Goal: Task Accomplishment & Management: Complete application form

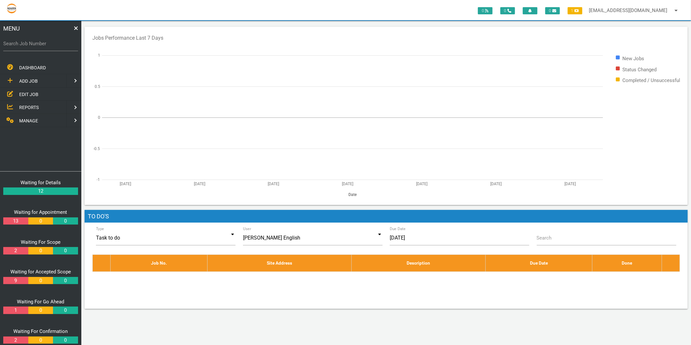
click at [45, 44] on label "Search Job Number" at bounding box center [40, 43] width 75 height 7
click at [45, 44] on input "Search Job Number" at bounding box center [40, 43] width 75 height 15
type input "1746"
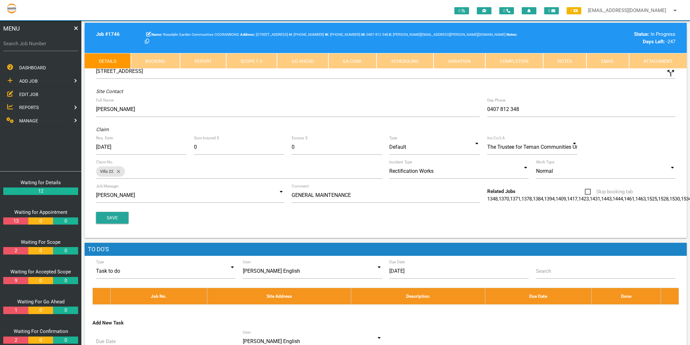
click at [256, 64] on link "Scope 1 - 3" at bounding box center [251, 61] width 51 height 16
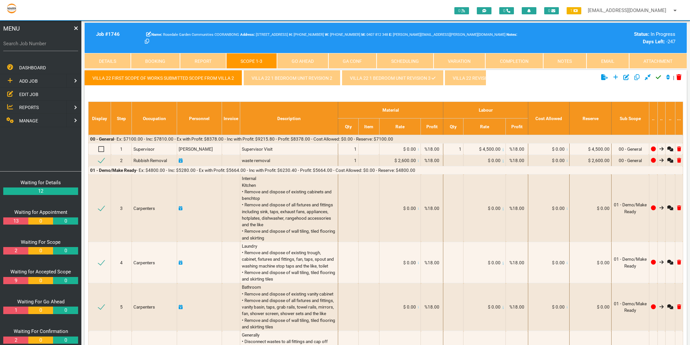
click at [369, 81] on link "Villa 22 1 Bedroom Unit revision 3" at bounding box center [393, 78] width 102 height 16
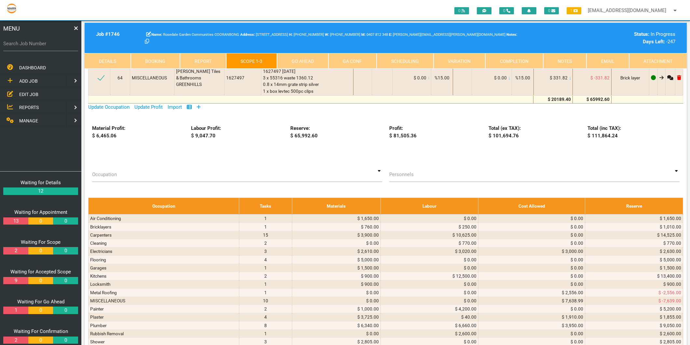
scroll to position [3869, 0]
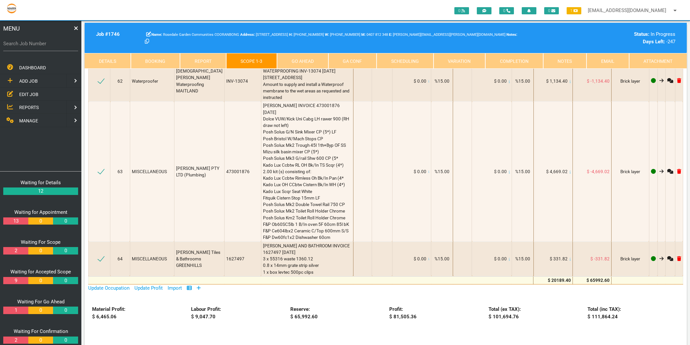
click at [200, 286] on icon at bounding box center [199, 288] width 4 height 4
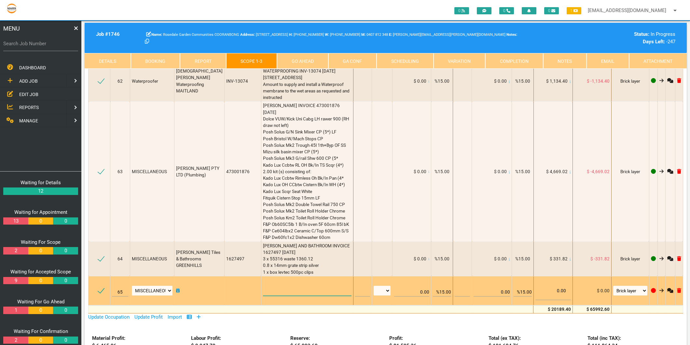
click at [277, 281] on textarea at bounding box center [307, 288] width 89 height 15
click at [155, 286] on select "Air Conditioning Asbestos Removal Awnings Blinds Bricklayers Building Inspectio…" at bounding box center [152, 291] width 41 height 10
select select "Plumber"
click at [133, 286] on select "Air Conditioning Asbestos Removal Awnings Blinds Bricklayers Building Inspectio…" at bounding box center [152, 291] width 41 height 10
click at [263, 281] on textarea at bounding box center [307, 288] width 89 height 15
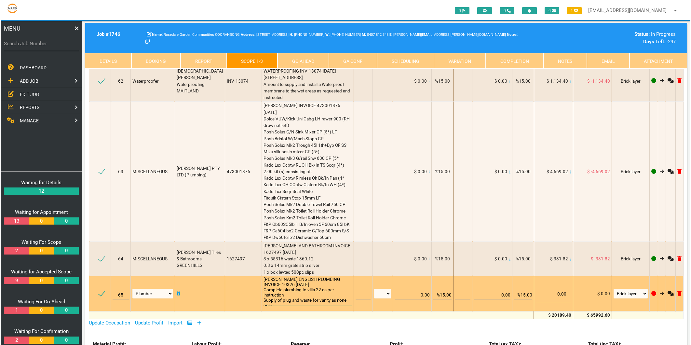
scroll to position [0, 0]
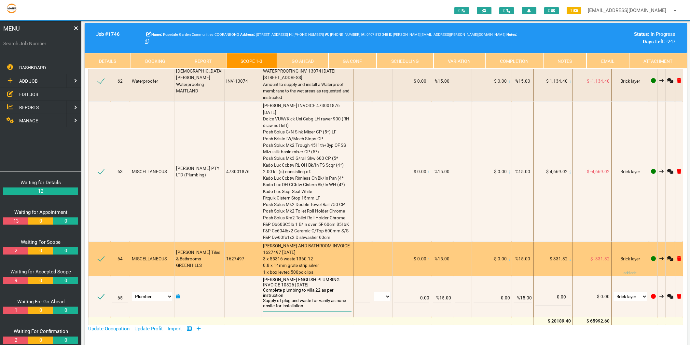
type textarea "[PERSON_NAME] ENGLISH PLUMBING INVOICE 10326 [DATE] Complete plumbing to villa …"
click at [331, 242] on div "[PERSON_NAME] AND BATHROOM INVOICE 1627497 [DATE] 3 x 55316 waste 1360.12 0.8 x…" at bounding box center [307, 258] width 89 height 33
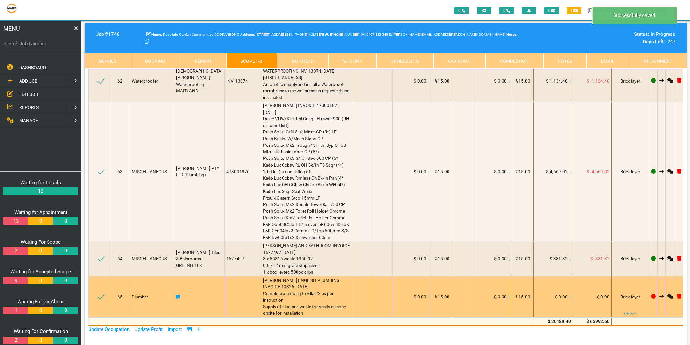
click at [571, 295] on icon at bounding box center [570, 296] width 1 height 3
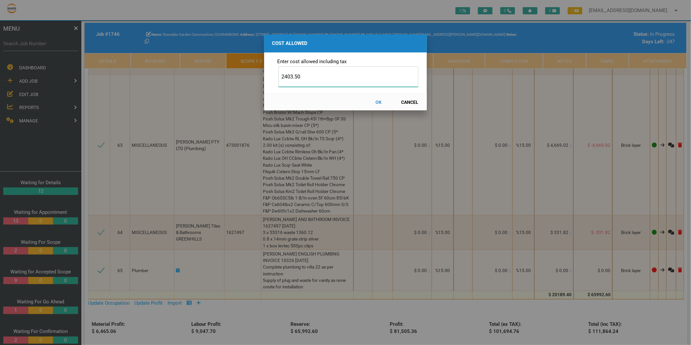
type input "2403.50"
click at [376, 102] on button "OK" at bounding box center [378, 101] width 29 height 11
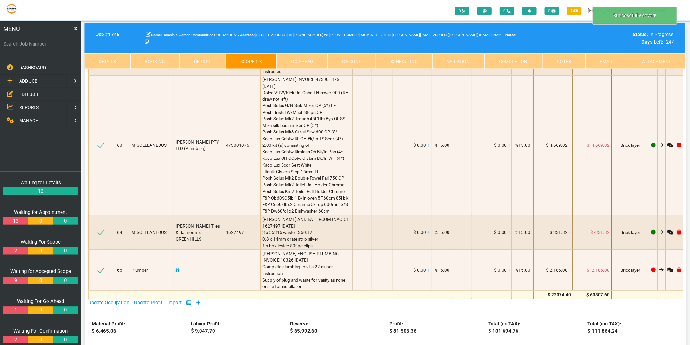
scroll to position [3889, 0]
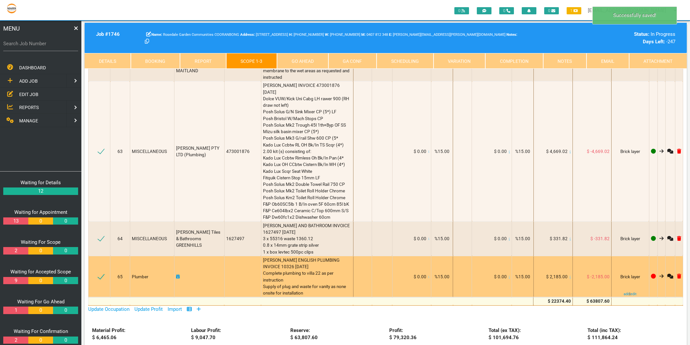
click at [179, 274] on icon at bounding box center [178, 276] width 4 height 5
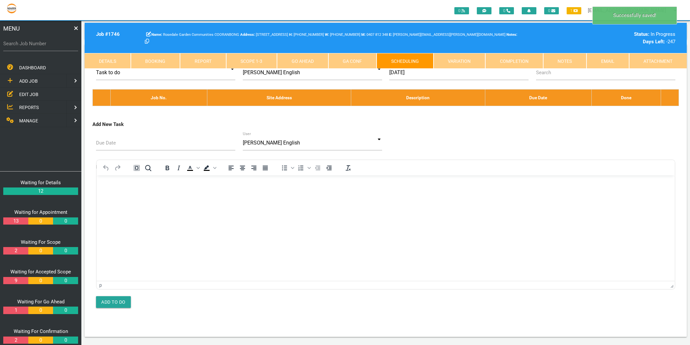
scroll to position [0, 0]
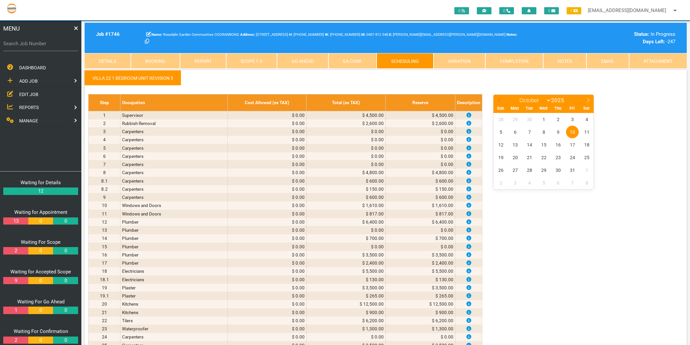
click at [497, 101] on icon at bounding box center [499, 100] width 5 height 5
select select "8"
click at [556, 157] on span "25" at bounding box center [558, 157] width 13 height 13
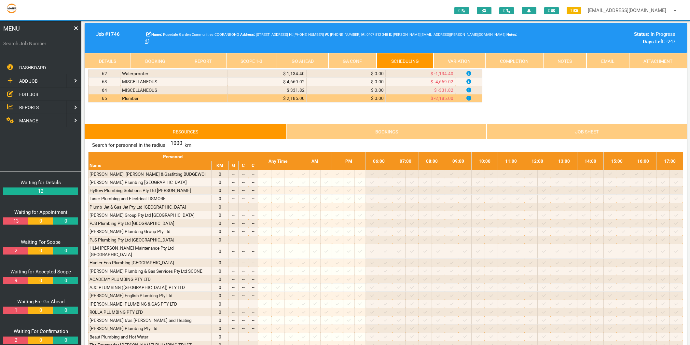
scroll to position [614, 0]
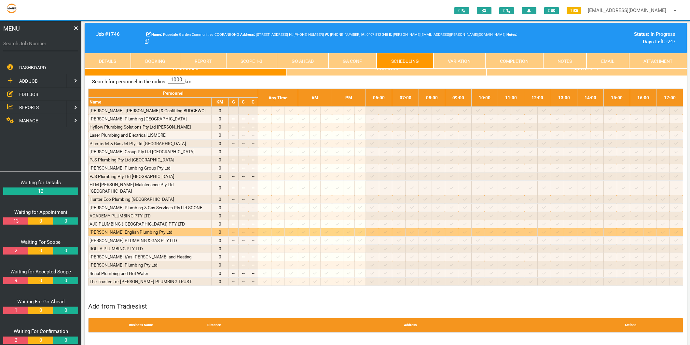
click at [267, 231] on icon at bounding box center [265, 232] width 4 height 3
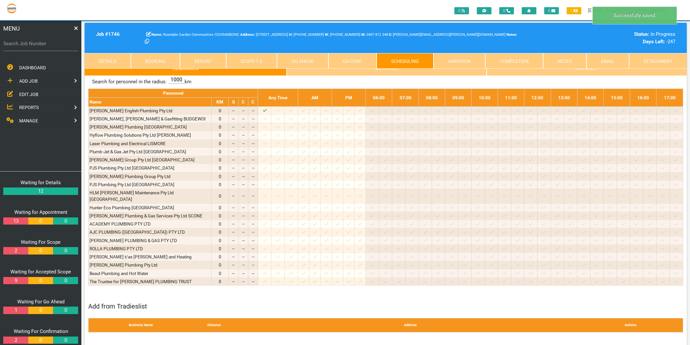
click at [240, 65] on link "Scope 1 - 3" at bounding box center [251, 61] width 51 height 16
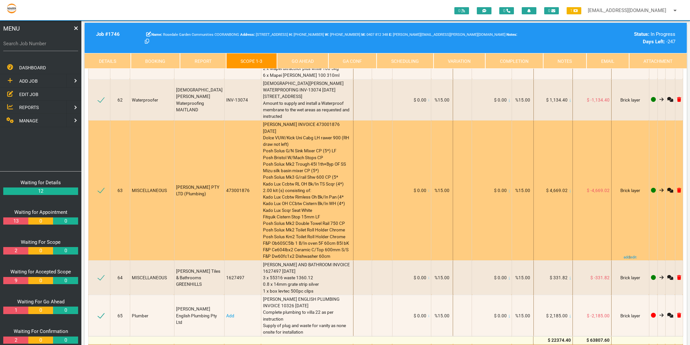
scroll to position [3797, 0]
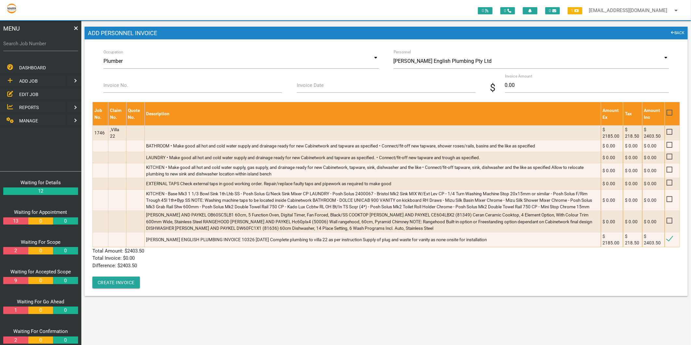
click at [121, 89] on label "Invoice No." at bounding box center [115, 85] width 25 height 7
click at [121, 89] on input "Invoice No." at bounding box center [192, 85] width 179 height 15
type input "10326"
click at [325, 85] on input "Invoice Date" at bounding box center [386, 85] width 179 height 15
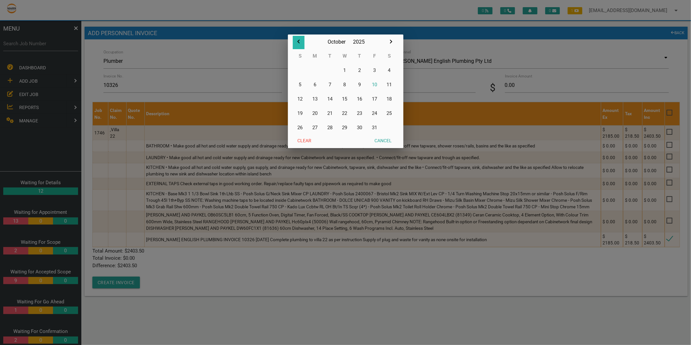
click at [295, 40] on icon "button" at bounding box center [299, 42] width 8 height 8
click at [361, 112] on button "25" at bounding box center [359, 113] width 15 height 14
type input "[DATE]"
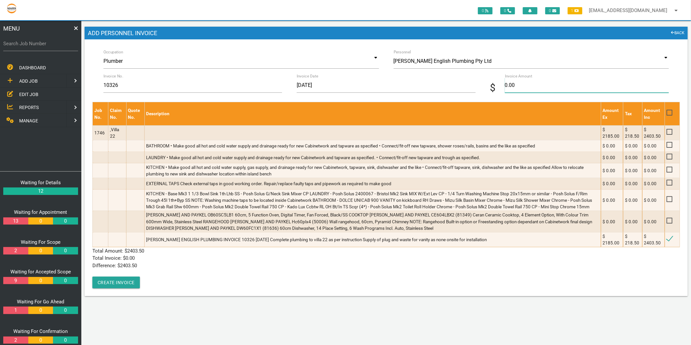
click at [510, 83] on input "0.00" at bounding box center [587, 85] width 164 height 15
type input "2403.50"
click at [196, 261] on p "Total Invoice: $ 0.00" at bounding box center [386, 257] width 588 height 7
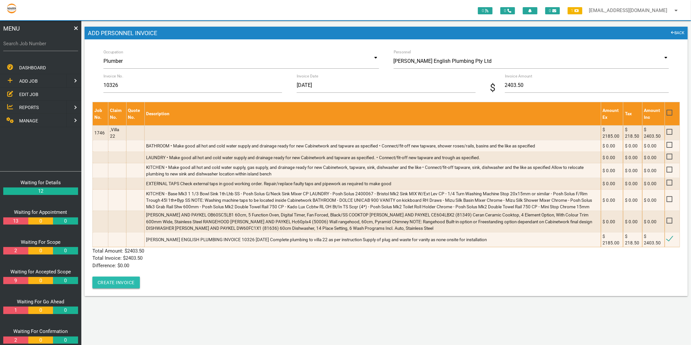
click at [114, 280] on button "Create Invoice" at bounding box center [116, 283] width 48 height 12
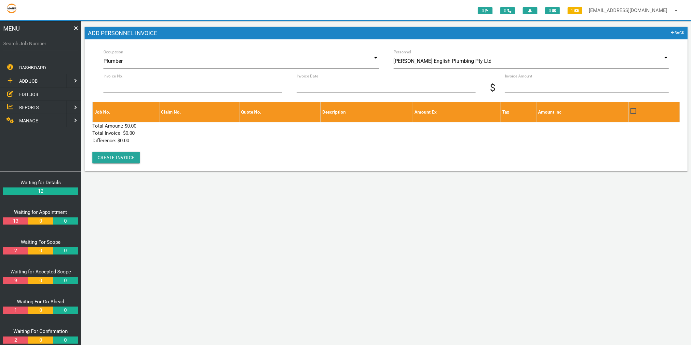
click at [42, 44] on label "Search Job Number" at bounding box center [40, 43] width 75 height 7
click at [42, 44] on input "Search Job Number" at bounding box center [40, 43] width 75 height 15
type input "1671"
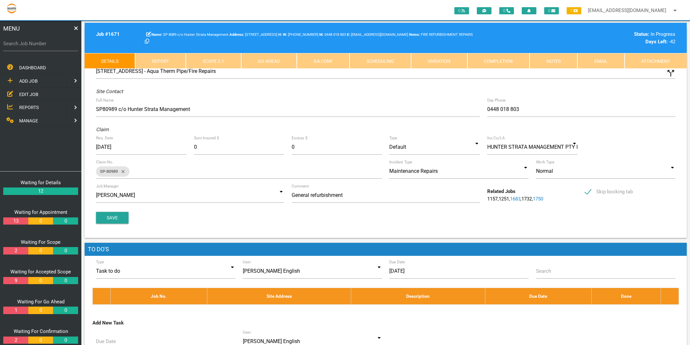
click at [216, 61] on link "Scope 2 - 1" at bounding box center [213, 61] width 55 height 16
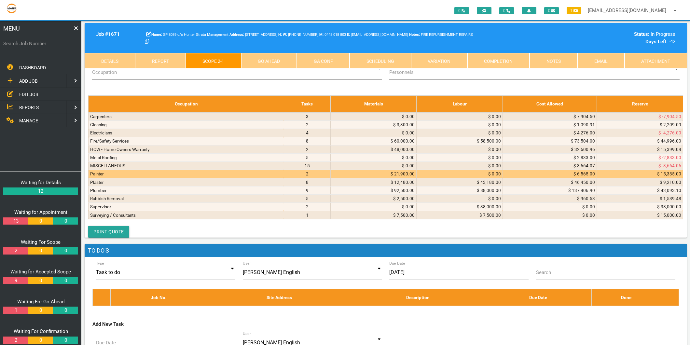
scroll to position [3760, 0]
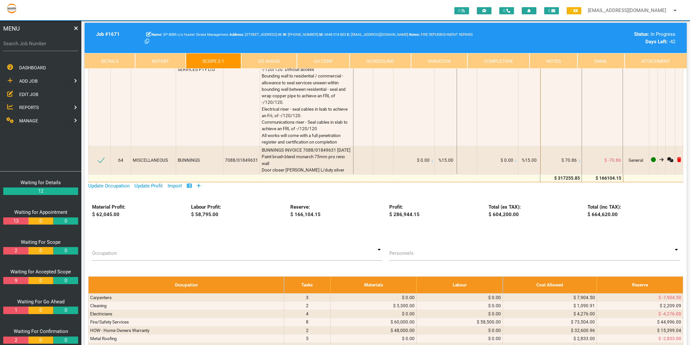
click at [201, 183] on icon at bounding box center [199, 185] width 4 height 5
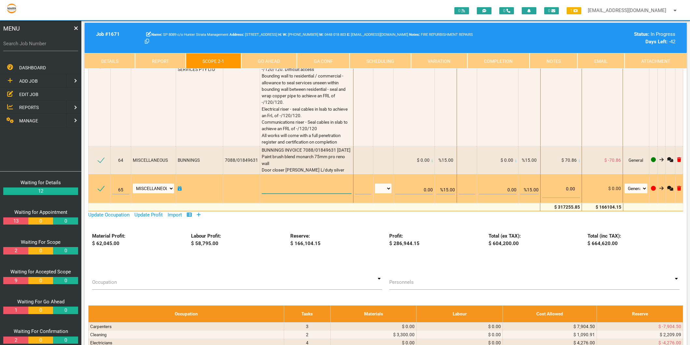
click at [291, 179] on textarea at bounding box center [307, 186] width 90 height 15
click at [269, 179] on textarea at bounding box center [307, 186] width 90 height 15
click at [160, 184] on select "Air Conditioning Asbestos Removal Awnings Blinds Bricklayers Building Inspectio…" at bounding box center [153, 189] width 41 height 10
select select "Metal Roofing"
click at [133, 184] on select "Air Conditioning Asbestos Removal Awnings Blinds Bricklayers Building Inspectio…" at bounding box center [153, 189] width 41 height 10
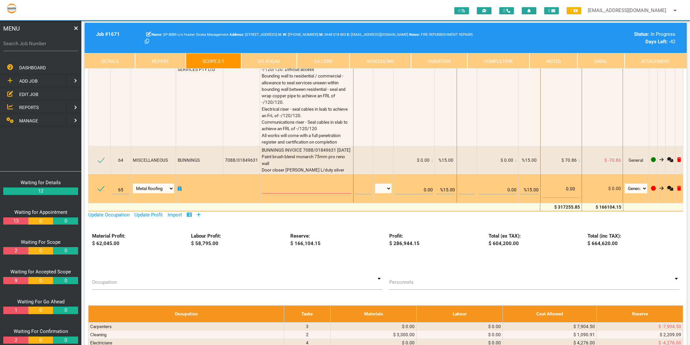
click at [277, 174] on td at bounding box center [307, 188] width 94 height 29
click at [275, 179] on textarea at bounding box center [307, 186] width 90 height 15
click at [279, 179] on textarea at bounding box center [307, 186] width 90 height 15
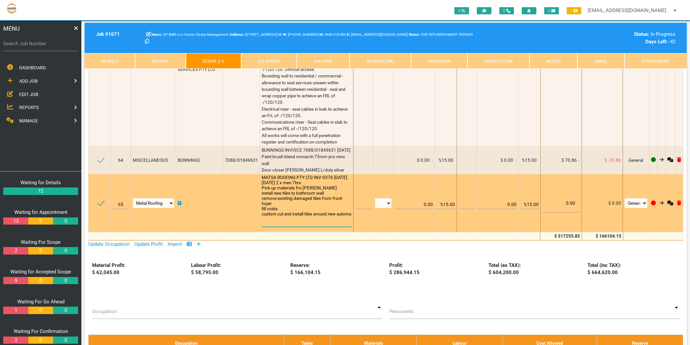
scroll to position [0, 0]
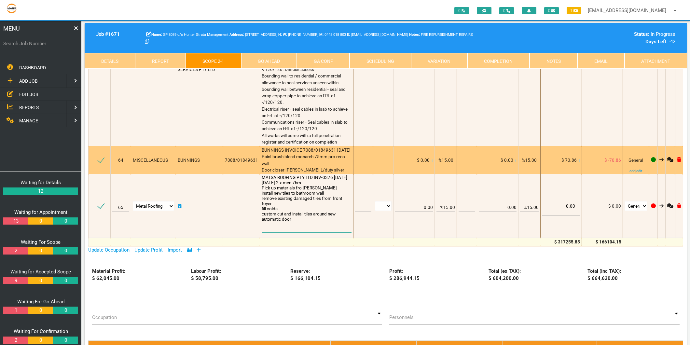
type textarea "MATSA ROOFING PTY LTD INV-0376 [DATE] [DATE] 2 x men 7hrs Pick up materials fro…"
click at [281, 147] on span "BUNNINGS INVOICE 7088/01849631 [DATE] Paint brush blend monarch 75mm pro reno w…" at bounding box center [306, 159] width 89 height 25
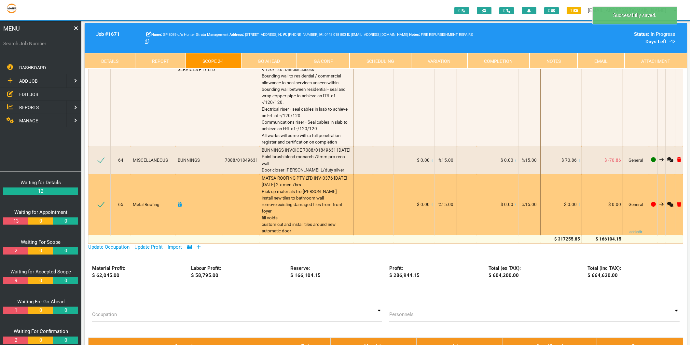
click at [579, 203] on icon at bounding box center [579, 204] width 1 height 3
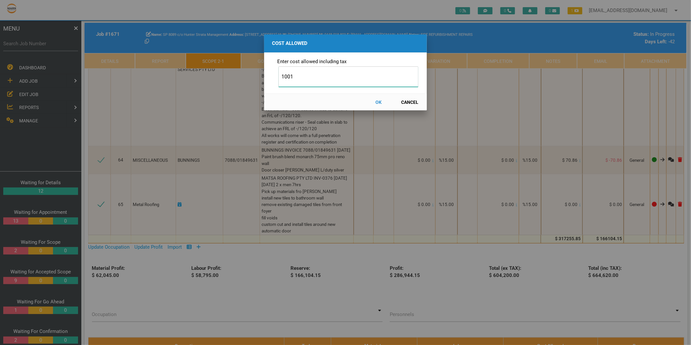
type input "1001"
click at [379, 103] on button "OK" at bounding box center [378, 101] width 29 height 11
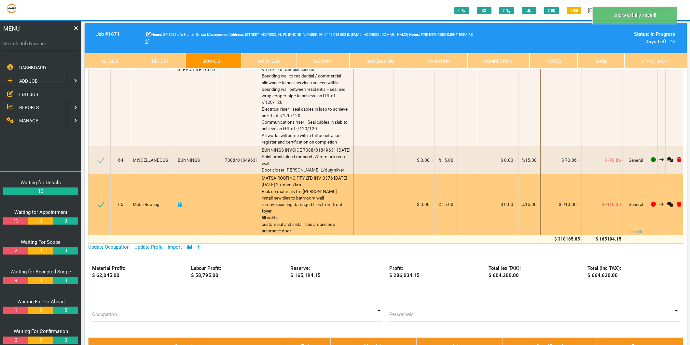
click at [179, 174] on td at bounding box center [199, 204] width 47 height 61
click at [180, 202] on icon at bounding box center [180, 204] width 4 height 5
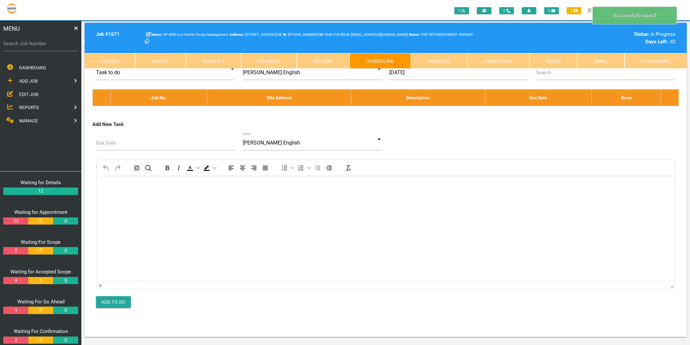
scroll to position [0, 0]
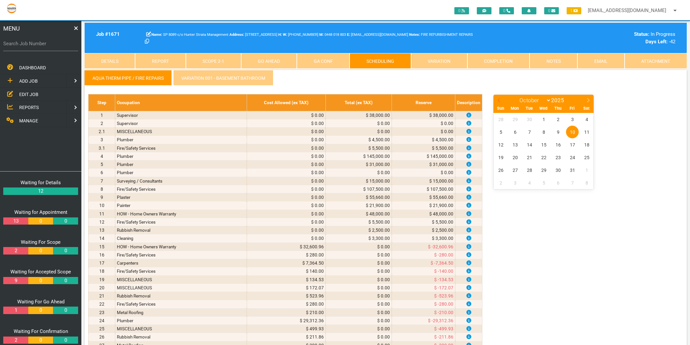
click at [499, 98] on icon at bounding box center [499, 100] width 5 height 5
select select "8"
click at [528, 157] on span "23" at bounding box center [529, 157] width 13 height 13
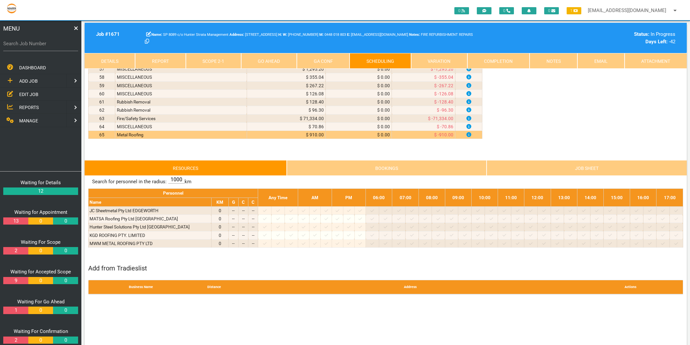
scroll to position [542, 0]
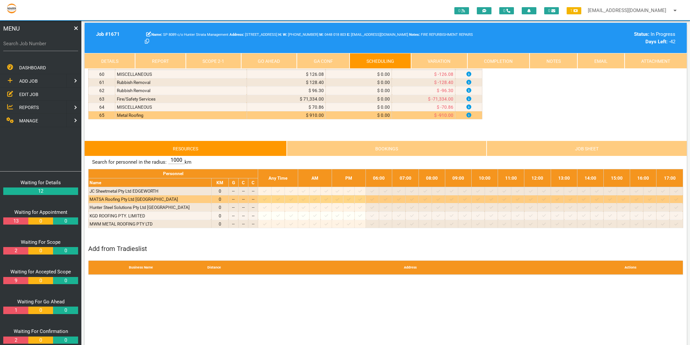
click at [267, 200] on icon at bounding box center [265, 199] width 4 height 4
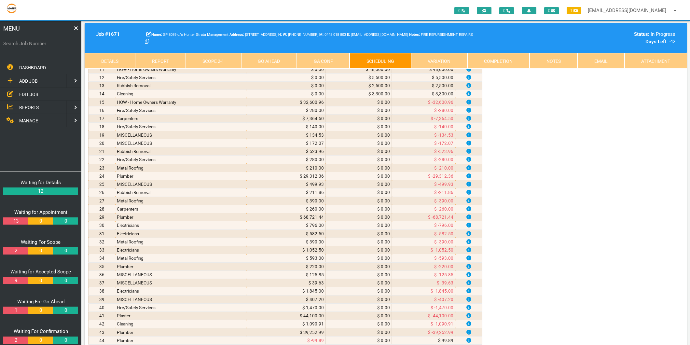
scroll to position [0, 0]
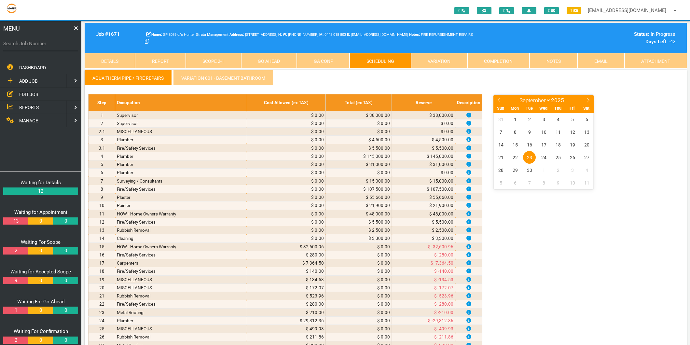
click at [232, 61] on link "Scope 2 - 1" at bounding box center [213, 61] width 55 height 16
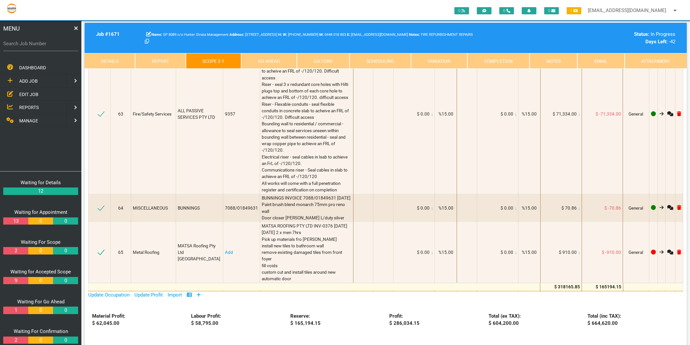
scroll to position [3688, 0]
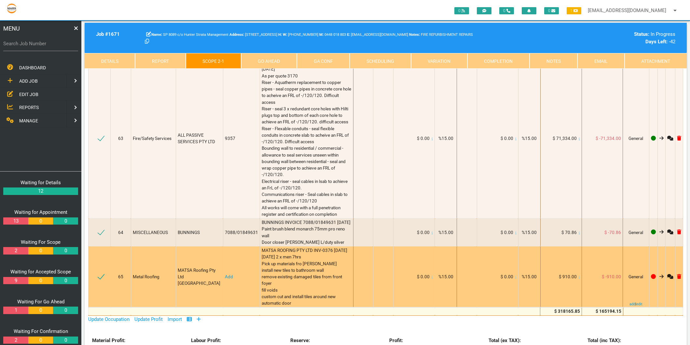
click at [227, 274] on link "Add" at bounding box center [229, 276] width 8 height 5
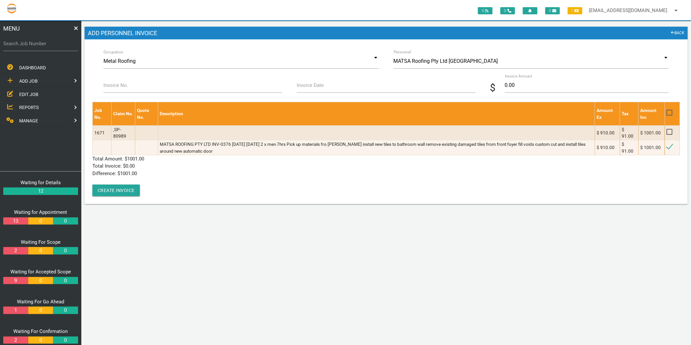
click at [115, 86] on label "Invoice No." at bounding box center [115, 85] width 25 height 7
click at [115, 86] on input "Invoice No." at bounding box center [192, 85] width 179 height 15
type input "INV-0376"
click at [308, 87] on label "Invoice Date" at bounding box center [310, 85] width 27 height 7
click at [308, 87] on input "Invoice Date" at bounding box center [386, 85] width 179 height 15
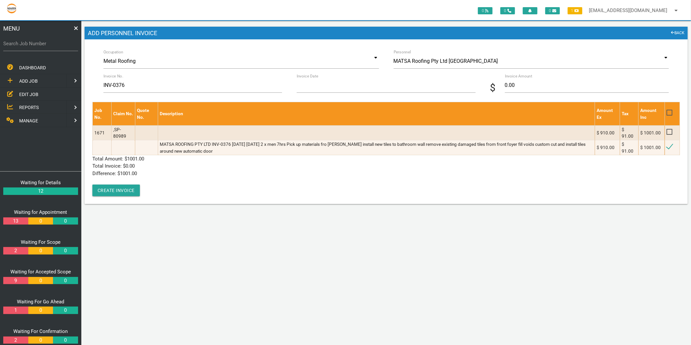
click at [308, 87] on input "Invoice Date" at bounding box center [386, 85] width 179 height 15
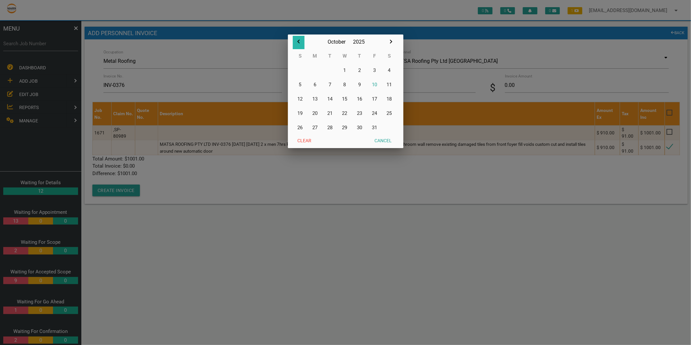
click at [298, 40] on icon "button" at bounding box center [299, 42] width 8 height 8
click at [328, 114] on button "23" at bounding box center [330, 113] width 15 height 14
type input "[DATE]"
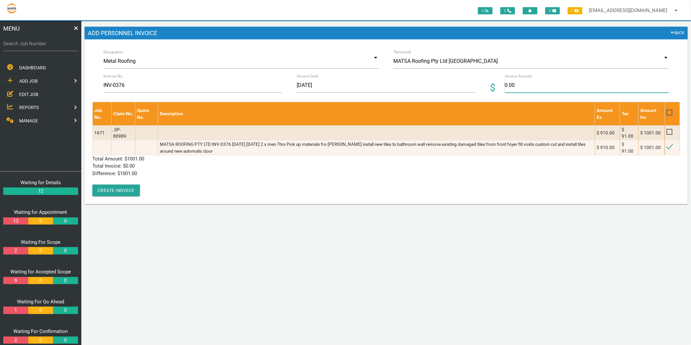
click at [548, 89] on input "0.00" at bounding box center [587, 85] width 164 height 15
type input "1001"
click at [247, 170] on p "Difference: $ 1001.00" at bounding box center [386, 173] width 588 height 7
click at [124, 190] on button "Create Invoice" at bounding box center [116, 191] width 48 height 12
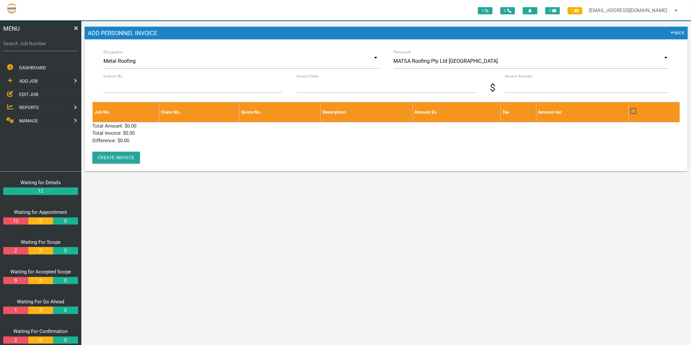
click at [45, 39] on div "Search Job Number" at bounding box center [40, 45] width 75 height 18
click at [51, 38] on input "Search Job Number" at bounding box center [40, 43] width 75 height 15
type input "1632"
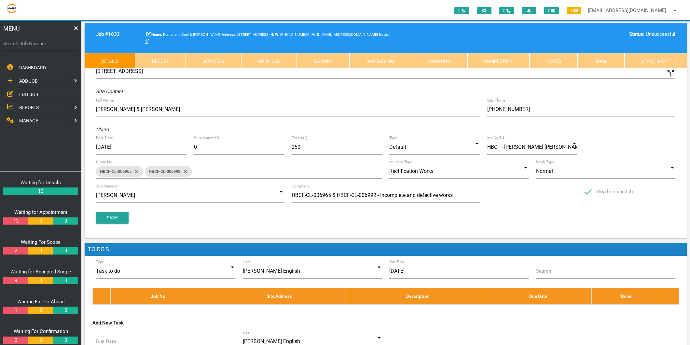
click at [223, 60] on link "Scope 2 - 6" at bounding box center [213, 61] width 55 height 16
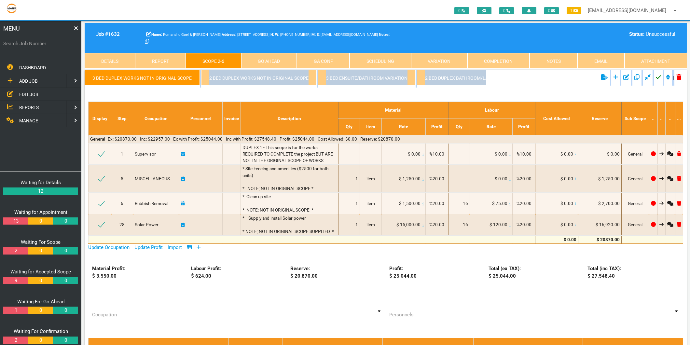
drag, startPoint x: 178, startPoint y: 90, endPoint x: 188, endPoint y: 88, distance: 10.3
click at [188, 88] on div "3 Bed Duplex works not in original scope 2 Bed Duplex works not in original sco…" at bounding box center [386, 242] width 602 height 344
drag, startPoint x: 188, startPoint y: 88, endPoint x: 186, endPoint y: 95, distance: 7.2
click at [186, 93] on div "3 Bed Duplex works not in original scope 2 Bed Duplex works not in original sco…" at bounding box center [386, 242] width 602 height 344
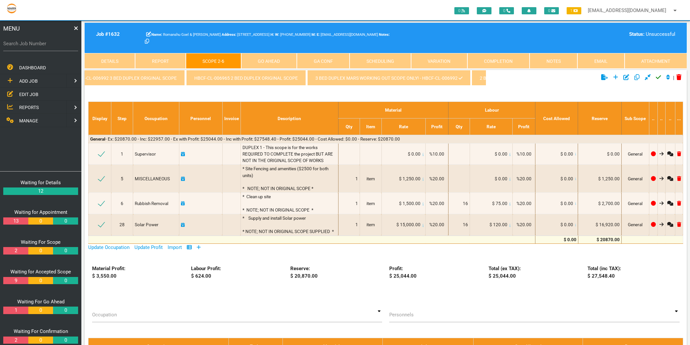
scroll to position [0, 477]
click at [358, 76] on link "3 Bed Duplex Mars Working Out Scope Only! - HBCF-CL-006992" at bounding box center [382, 78] width 163 height 16
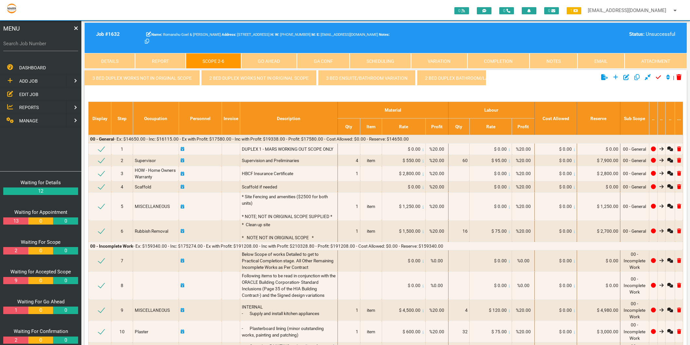
click at [615, 76] on icon "Click to add new scope" at bounding box center [615, 77] width 5 height 6
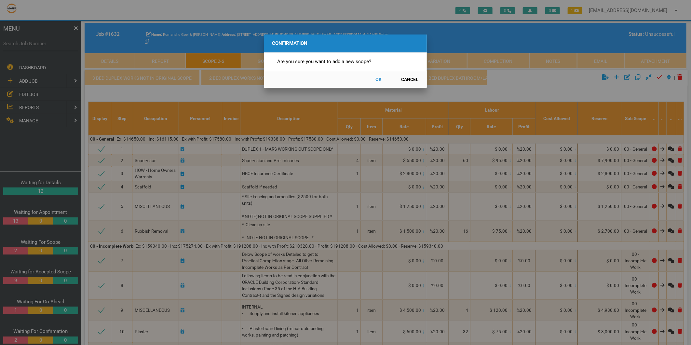
click at [379, 80] on button "OK" at bounding box center [378, 79] width 29 height 11
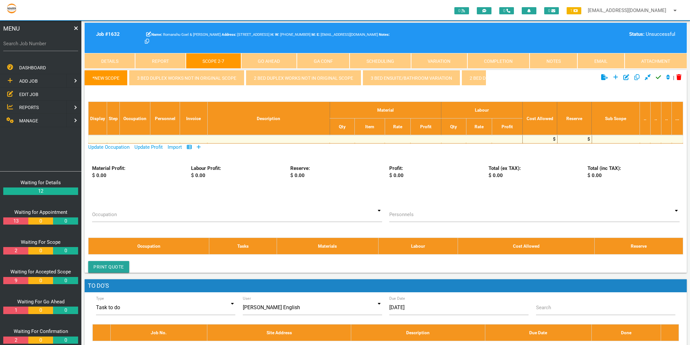
click at [105, 80] on link "*New Scope" at bounding box center [106, 78] width 43 height 16
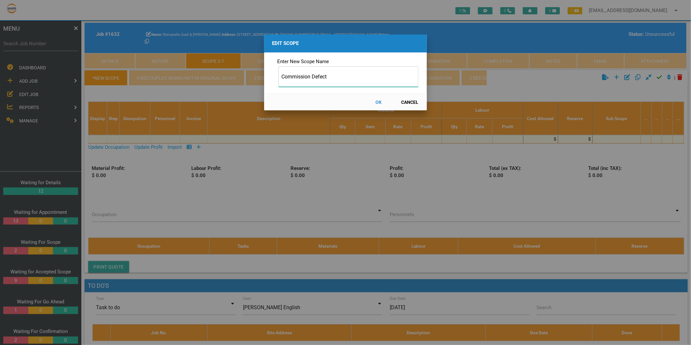
type input "Commission Defect"
click at [381, 101] on button "OK" at bounding box center [378, 101] width 29 height 11
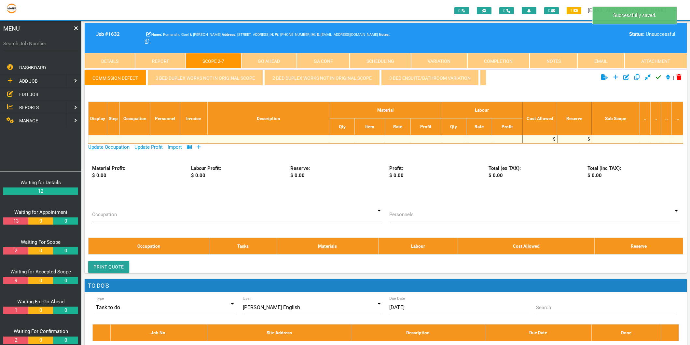
click at [198, 149] on icon at bounding box center [199, 146] width 4 height 5
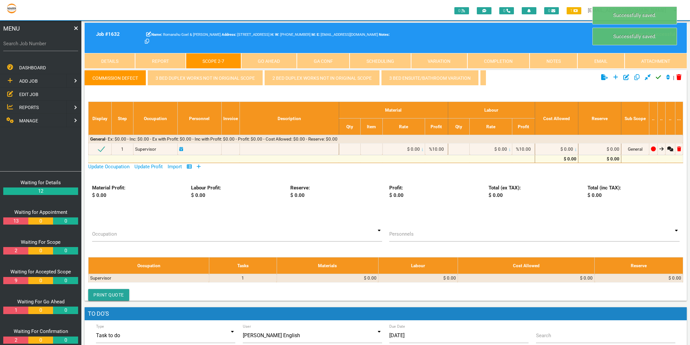
click at [200, 169] on icon at bounding box center [199, 166] width 4 height 5
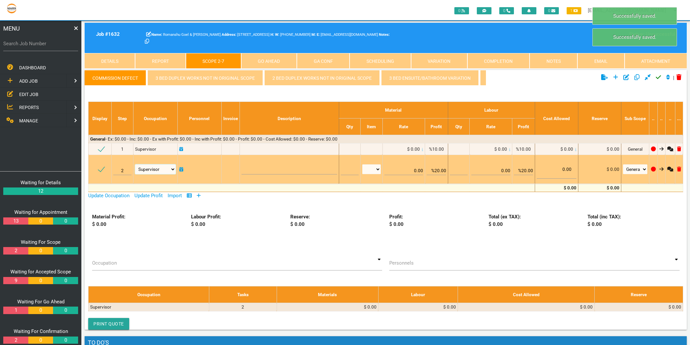
click at [166, 170] on select "Air Conditioning Asbestos Removal Awnings Blinds Bricklayers Building Inspectio…" at bounding box center [155, 169] width 41 height 10
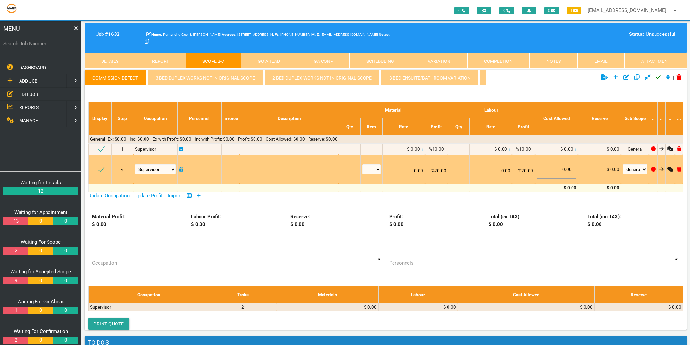
select select "Painter"
click at [135, 167] on select "Air Conditioning Asbestos Removal Awnings Blinds Bricklayers Building Inspectio…" at bounding box center [155, 169] width 41 height 10
click at [271, 162] on td at bounding box center [289, 169] width 99 height 29
click at [269, 164] on textarea at bounding box center [289, 167] width 96 height 15
type textarea "C"
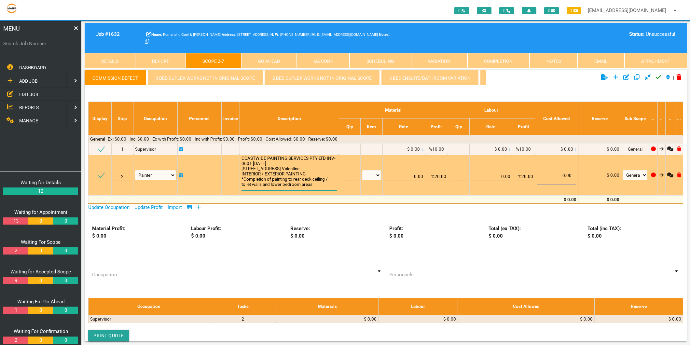
scroll to position [0, 0]
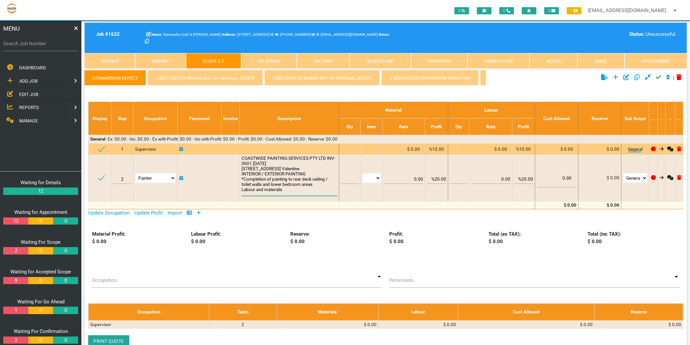
type textarea "COASTWIDE PAINTING SERVICES PTY LTD INV-0601 [DATE] [STREET_ADDRESS] Valentine …"
click at [322, 151] on div at bounding box center [289, 149] width 96 height 7
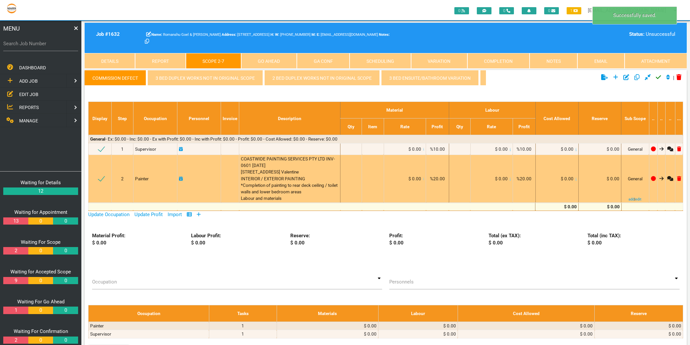
click at [575, 180] on icon at bounding box center [575, 178] width 1 height 3
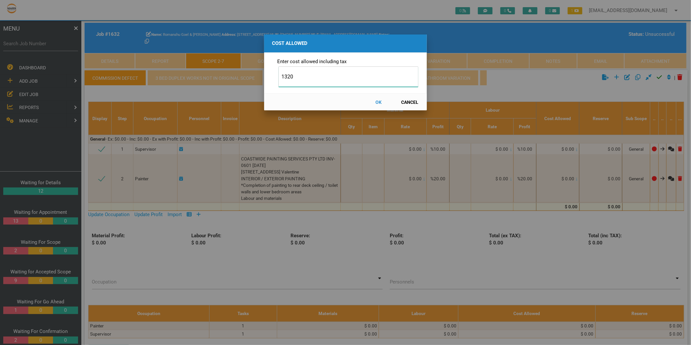
type input "1320"
click at [376, 103] on button "OK" at bounding box center [378, 101] width 29 height 11
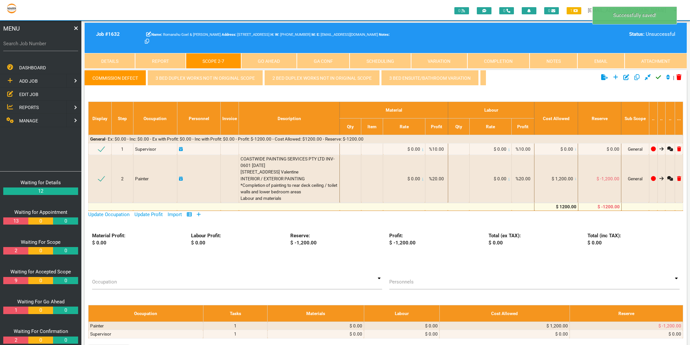
scroll to position [21, 0]
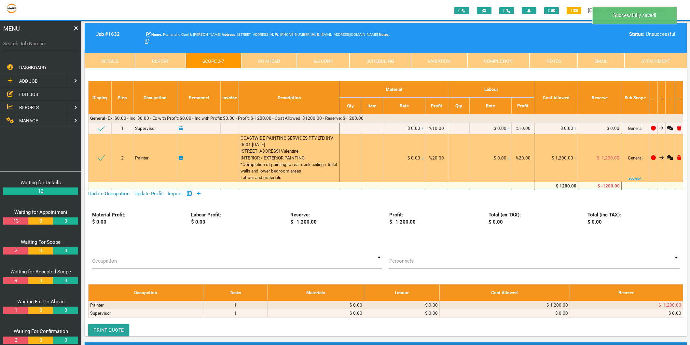
click at [181, 160] on icon at bounding box center [181, 158] width 4 height 5
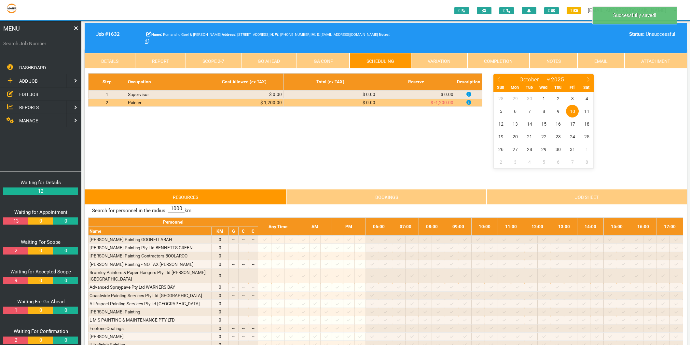
scroll to position [0, 0]
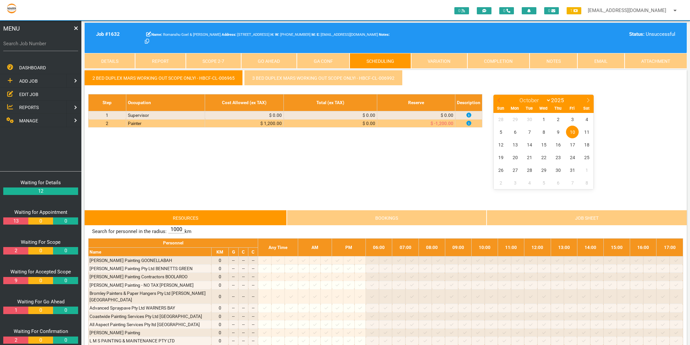
click at [497, 100] on icon at bounding box center [499, 100] width 5 height 5
select select "8"
click at [501, 157] on span "21" at bounding box center [500, 157] width 13 height 13
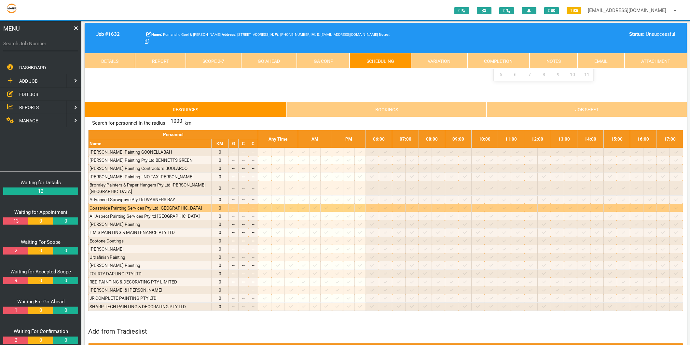
scroll to position [144, 0]
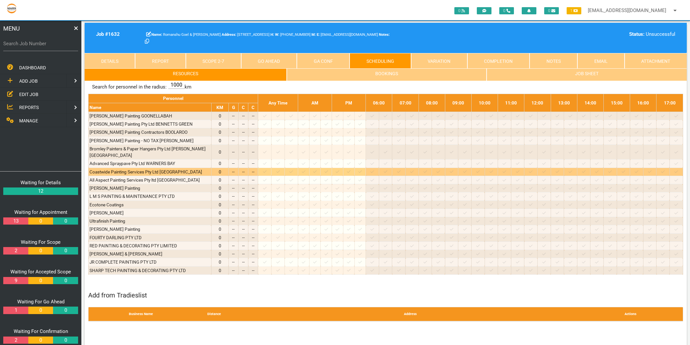
click at [267, 169] on div at bounding box center [264, 172] width 11 height 7
click at [267, 170] on icon at bounding box center [265, 172] width 4 height 4
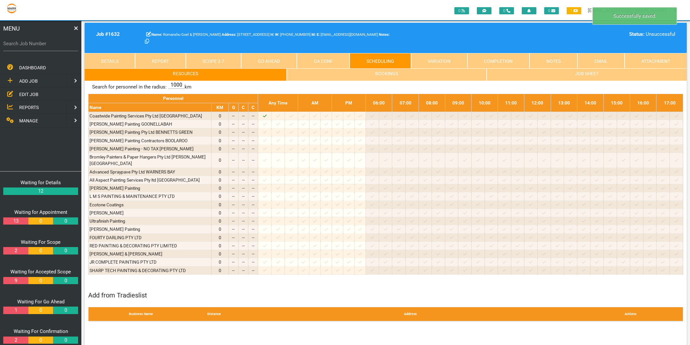
click at [211, 56] on link "Scope 2 - 7" at bounding box center [213, 61] width 55 height 16
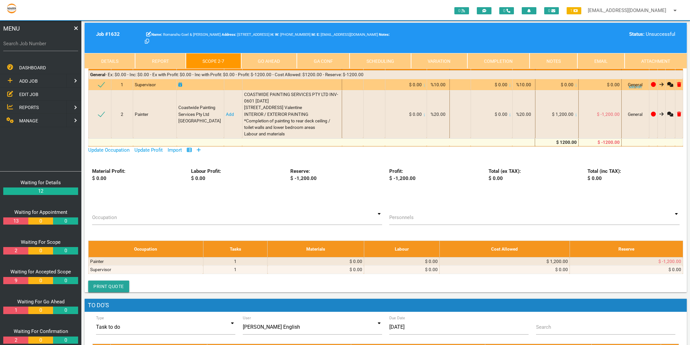
scroll to position [0, 0]
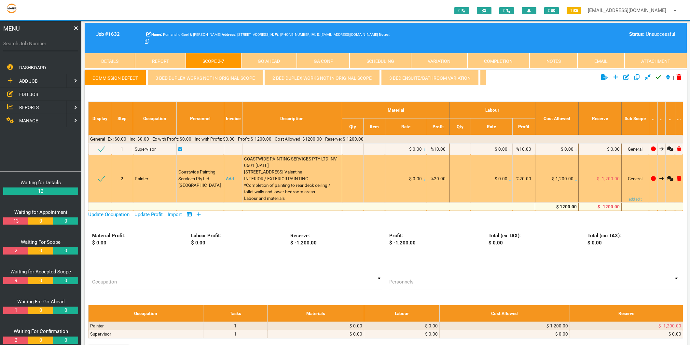
click at [226, 181] on link "Add" at bounding box center [230, 178] width 8 height 5
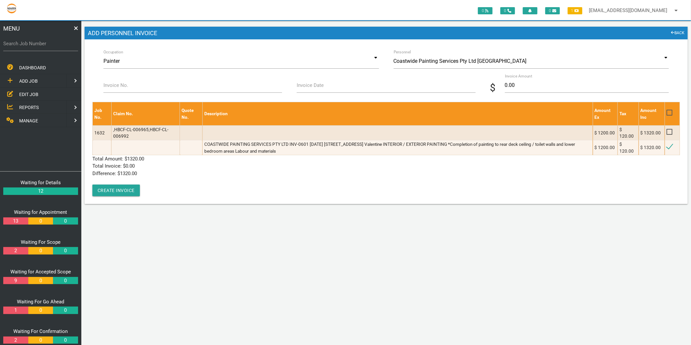
click at [116, 88] on label "Invoice No." at bounding box center [115, 85] width 25 height 7
click at [116, 88] on input "Invoice No." at bounding box center [192, 85] width 179 height 15
type input "INV-0601"
click at [346, 82] on input "Invoice Date" at bounding box center [386, 85] width 179 height 15
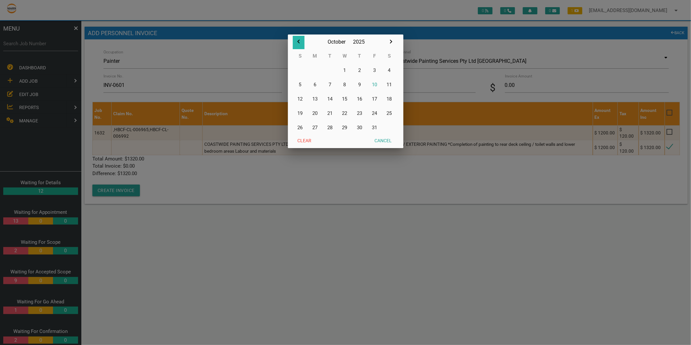
click at [297, 40] on icon "button" at bounding box center [299, 42] width 8 height 8
click at [300, 113] on button "21" at bounding box center [300, 113] width 15 height 14
type input "[DATE]"
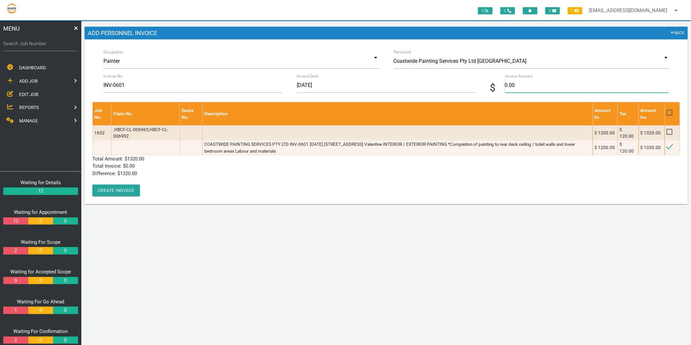
click at [520, 87] on input "0.00" at bounding box center [587, 85] width 164 height 15
type input "1320"
click at [185, 180] on div "Job No. Claim No. Quote No. Description Amount Ex Tax Amount Inc 1632 ,HBCF-CL-…" at bounding box center [386, 149] width 588 height 94
click at [124, 192] on button "Create Invoice" at bounding box center [116, 191] width 48 height 12
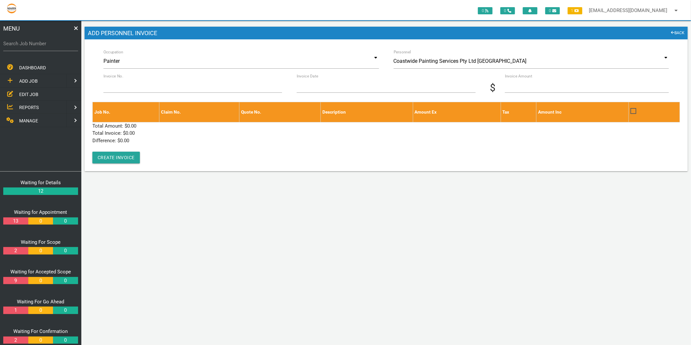
click at [30, 93] on span "EDIT JOB" at bounding box center [28, 93] width 19 height 5
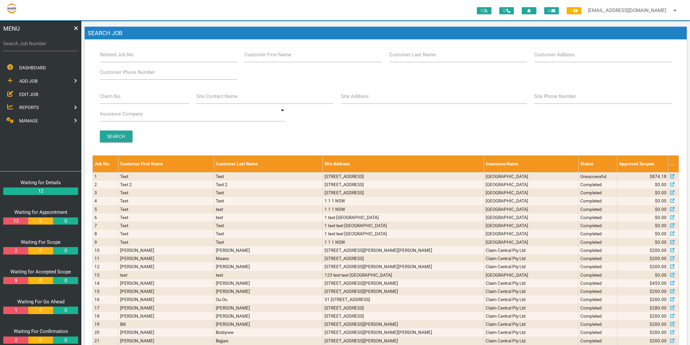
click at [99, 96] on div "Claim No." at bounding box center [144, 98] width 97 height 18
click at [102, 98] on label "Claim No." at bounding box center [111, 96] width 22 height 7
click at [102, 98] on input "Claim No." at bounding box center [144, 96] width 89 height 15
type input "villa 13"
click at [119, 133] on input "Search" at bounding box center [116, 137] width 33 height 12
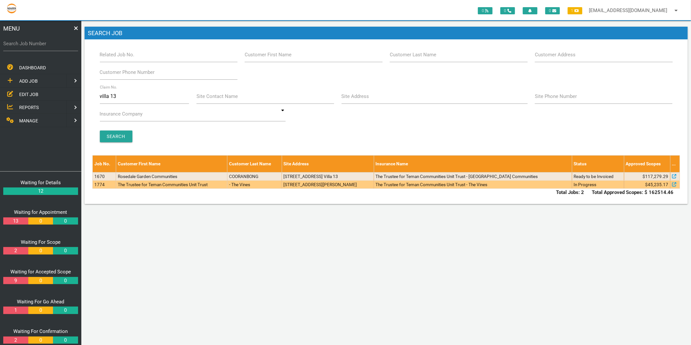
click at [137, 180] on td "The Trustee for Teman Communities Unit Trust" at bounding box center [172, 184] width 112 height 8
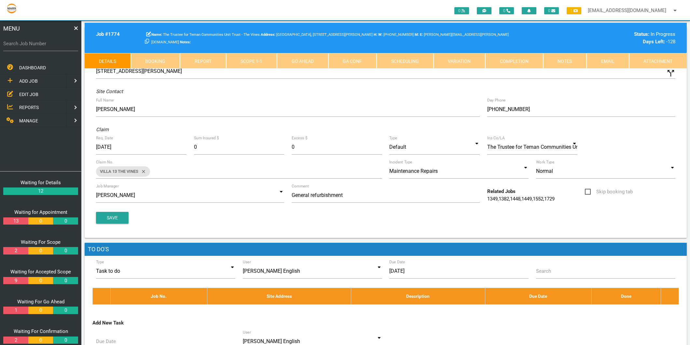
click at [255, 60] on link "Scope 1 - 1" at bounding box center [251, 61] width 51 height 16
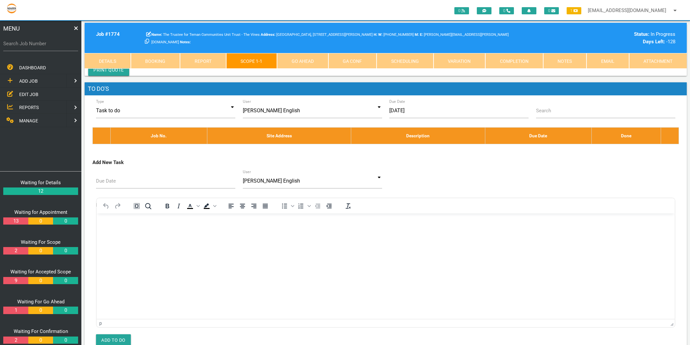
scroll to position [2712, 0]
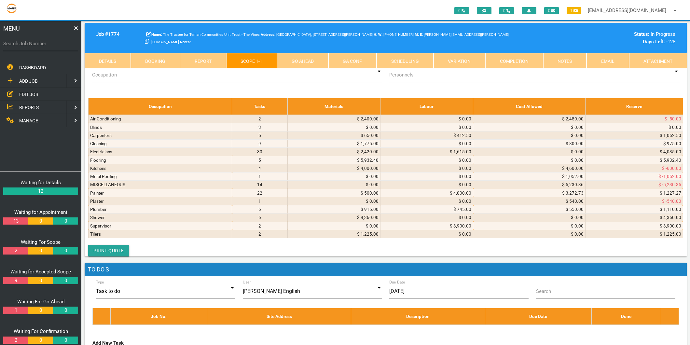
click at [200, 9] on icon at bounding box center [199, 8] width 4 height 4
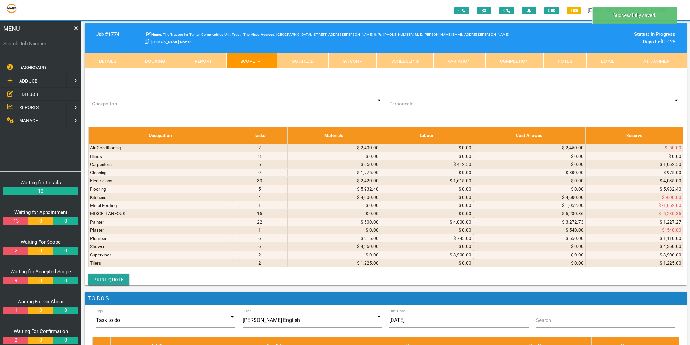
click at [157, 15] on select "Air Conditioning Asbestos Removal Awnings Blinds Bricklayers Building Inspectio…" at bounding box center [153, 10] width 41 height 10
select select "Flooring"
click at [133, 15] on select "Air Conditioning Asbestos Removal Awnings Blinds Bricklayers Building Inspectio…" at bounding box center [153, 10] width 41 height 10
click at [269, 15] on textarea at bounding box center [307, 8] width 91 height 15
type textarea "c"
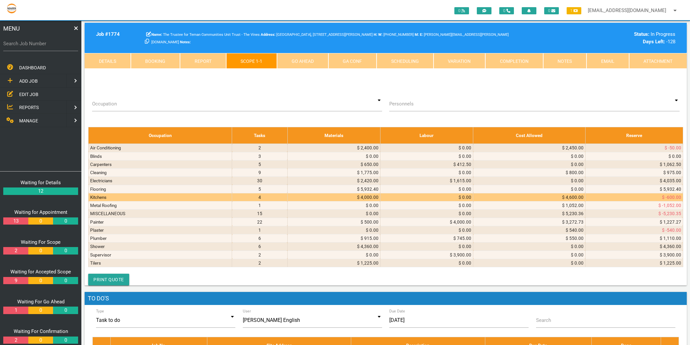
type textarea "CULTURE FLOORING INVOICE 17715 [DATE]"
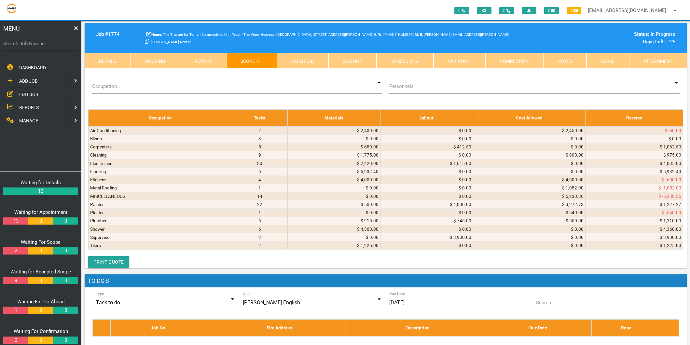
click at [319, 4] on span "CULTURE FLOORING INVOICE 17715 [DATE]" at bounding box center [305, 1] width 86 height 5
click at [323, 4] on span "CULTURE FLOORING INVOICE 17715 [DATE]" at bounding box center [305, 1] width 86 height 5
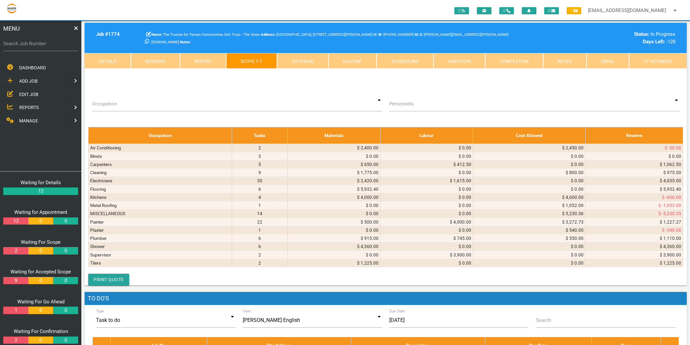
drag, startPoint x: 323, startPoint y: 138, endPoint x: 336, endPoint y: 137, distance: 13.8
click at [336, 15] on textarea "CULTURE FLOORING INVOICE 17715 [DATE]" at bounding box center [307, 8] width 91 height 15
click at [278, 15] on textarea "CULTURE FLOORING INVOICE 17715 [DATE]" at bounding box center [307, 8] width 91 height 15
click at [264, 15] on textarea "CULTURE FLOORING INVOICE 17715 [DATE]" at bounding box center [307, 8] width 91 height 15
click at [346, 15] on textarea "CULTURE FLOORING INVOICE 17715 [DATE]" at bounding box center [307, 8] width 91 height 15
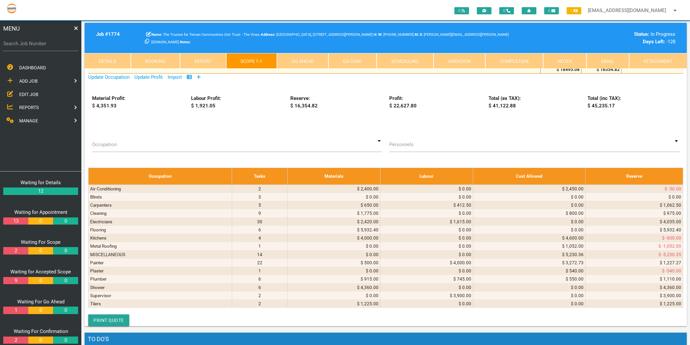
scroll to position [0, 0]
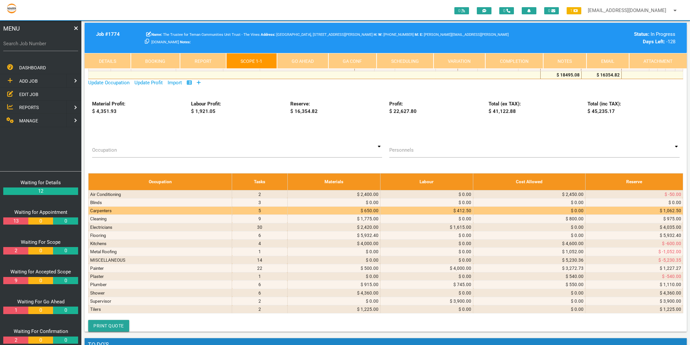
type textarea "CULTURE FLOORING INVOICE 17715 [DATE] 2 Bedroom, in Teman Spec Carpet ([PERSON_…"
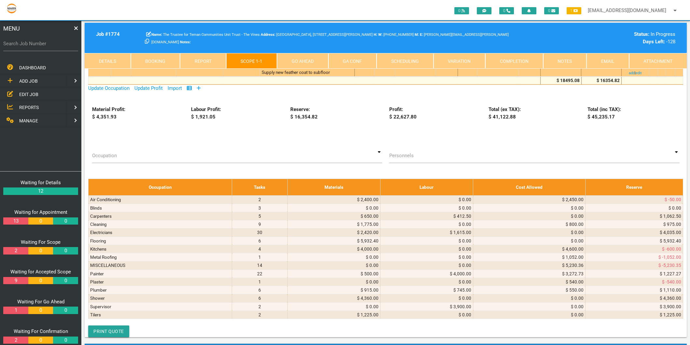
click at [333, 76] on div "CULTURE FLOORING INVOICE 17715 [DATE] 2 Bedroom, in Teman Spec Carpet ([PERSON_…" at bounding box center [307, 35] width 91 height 79
click at [330, 76] on div "CULTURE FLOORING INVOICE 17715 [DATE] 2 Bedroom, in Teman Spec Carpet ([PERSON_…" at bounding box center [307, 35] width 91 height 79
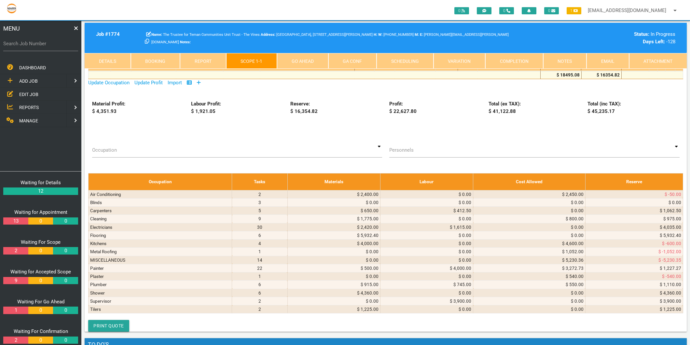
click at [331, 66] on textarea "CULTURE FLOORING INVOICE 17715 [DATE] 2 Bedroom, in Teman Spec Carpet ([PERSON_…" at bounding box center [307, 30] width 91 height 69
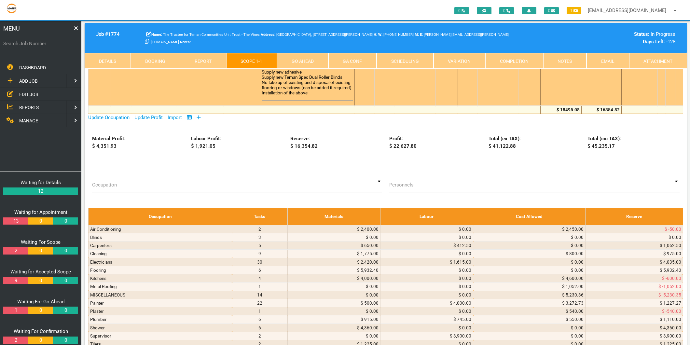
type textarea "CULTURE FLOORING INVOICE 17715 [DATE] 2 Bedroom, in Teman Spec Carpet ([PERSON_…"
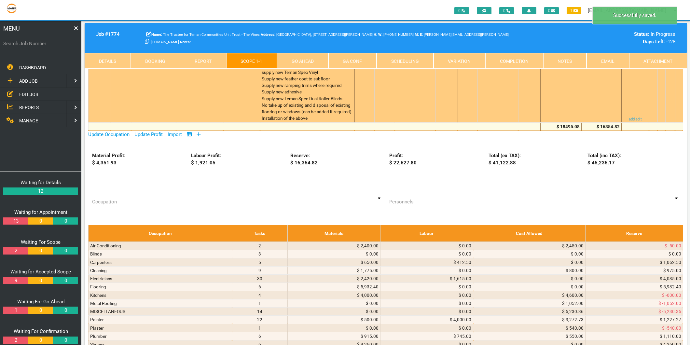
click at [578, 61] on icon at bounding box center [578, 59] width 1 height 3
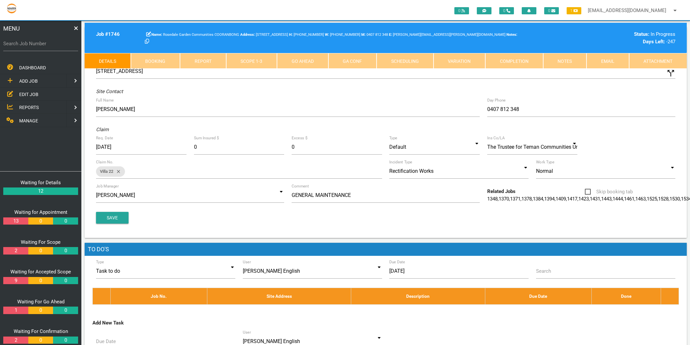
click at [30, 118] on span "MANAGE" at bounding box center [28, 120] width 19 height 5
click at [31, 78] on span "PERSONNEL" at bounding box center [32, 80] width 26 height 5
click at [32, 91] on span "EDIT PERSONNEL" at bounding box center [37, 93] width 36 height 5
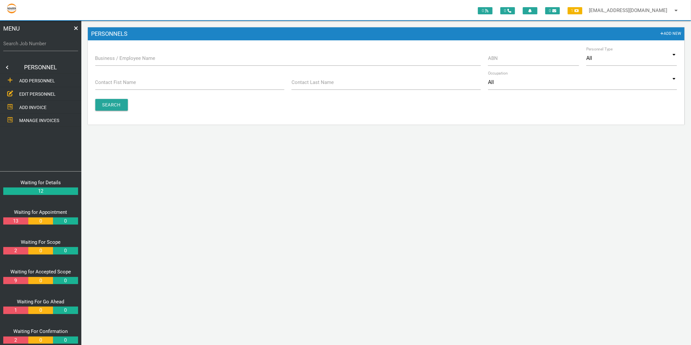
click at [125, 55] on label "Business / Employee Name" at bounding box center [125, 58] width 60 height 7
click at [125, 55] on input "Business / Employee Name" at bounding box center [288, 58] width 386 height 15
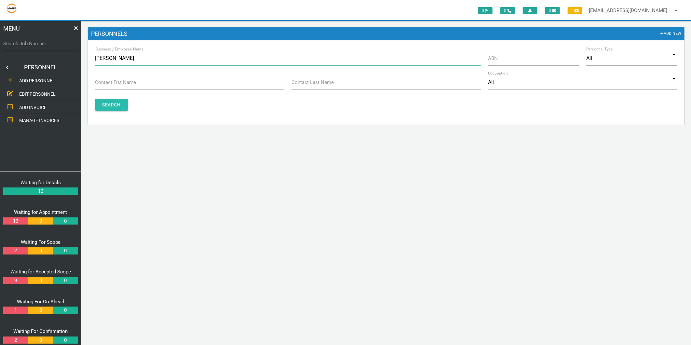
type input "Dean English"
click at [103, 104] on input "Search" at bounding box center [111, 105] width 33 height 12
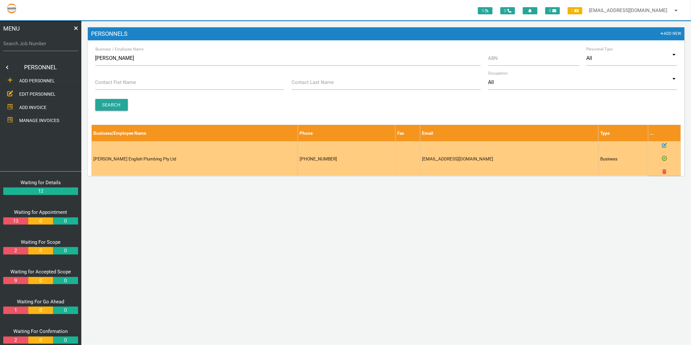
click at [665, 145] on icon at bounding box center [664, 145] width 5 height 5
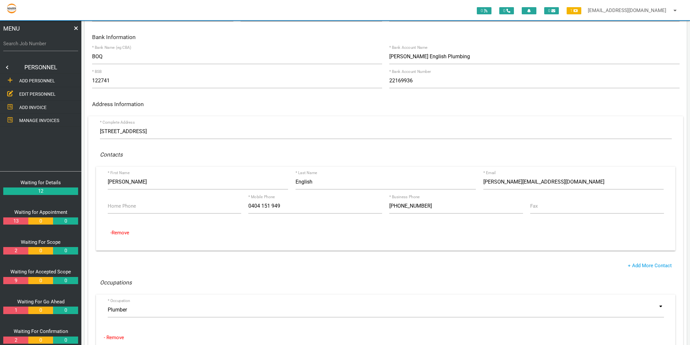
scroll to position [72, 0]
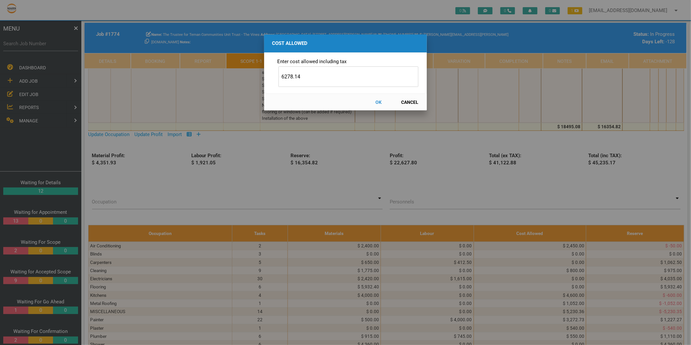
type input "6278.14"
click at [378, 100] on button "OK" at bounding box center [378, 101] width 29 height 11
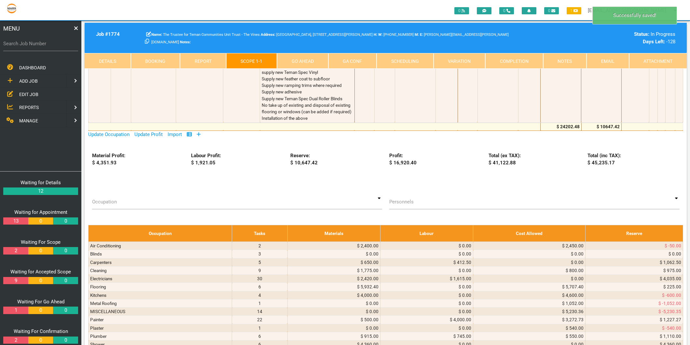
click at [178, 61] on icon at bounding box center [180, 59] width 4 height 5
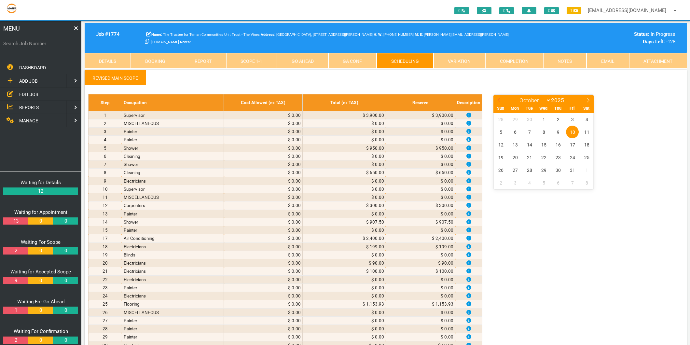
click at [496, 99] on span at bounding box center [498, 99] width 11 height 9
select select "8"
click at [556, 159] on span "25" at bounding box center [558, 157] width 13 height 13
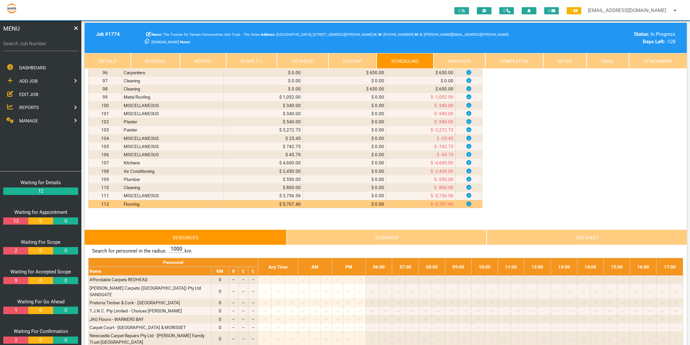
scroll to position [1012, 0]
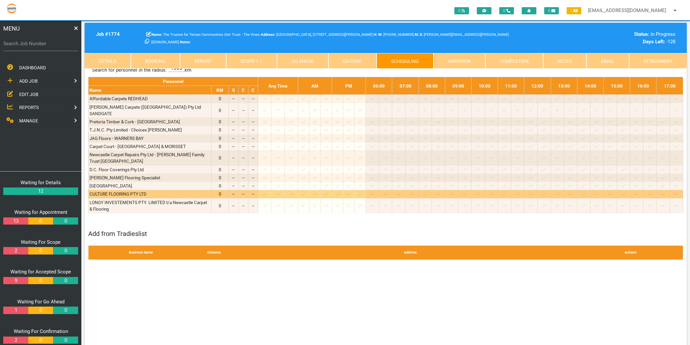
click at [267, 192] on icon at bounding box center [265, 194] width 4 height 4
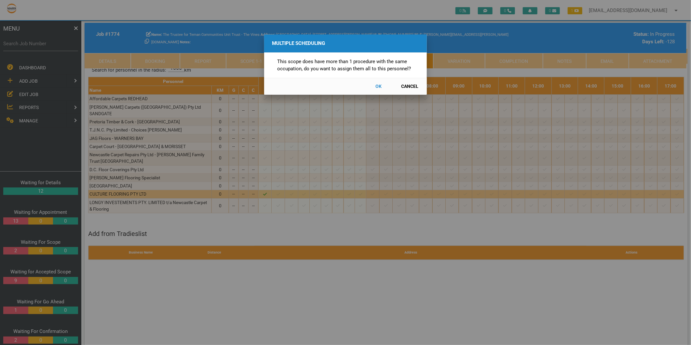
click at [407, 85] on button "Cancel" at bounding box center [410, 86] width 29 height 11
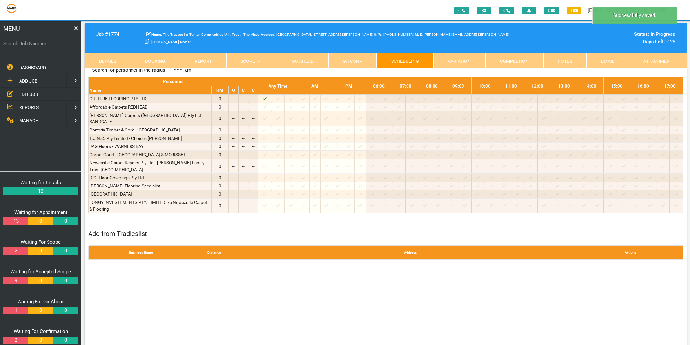
click at [243, 63] on link "Scope 1 - 1" at bounding box center [251, 61] width 51 height 16
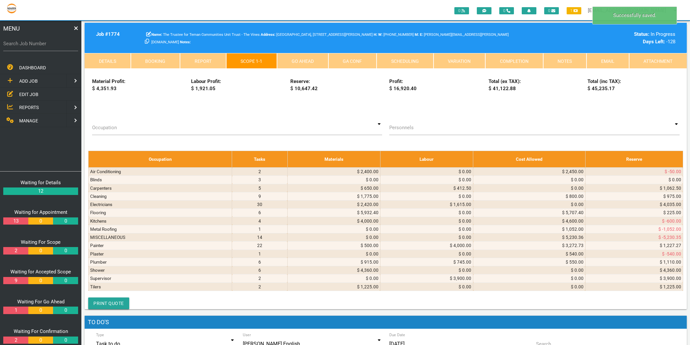
scroll to position [2748, 0]
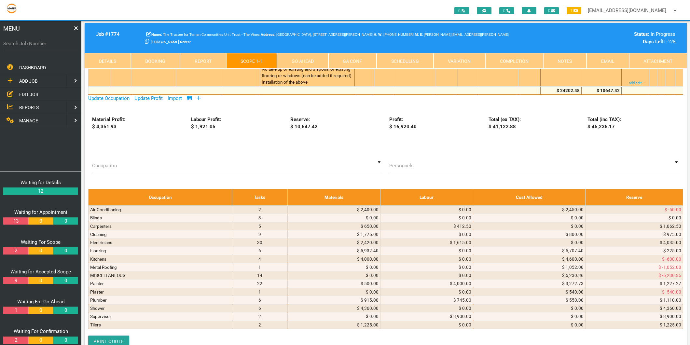
click at [226, 25] on link "Add" at bounding box center [229, 22] width 8 height 5
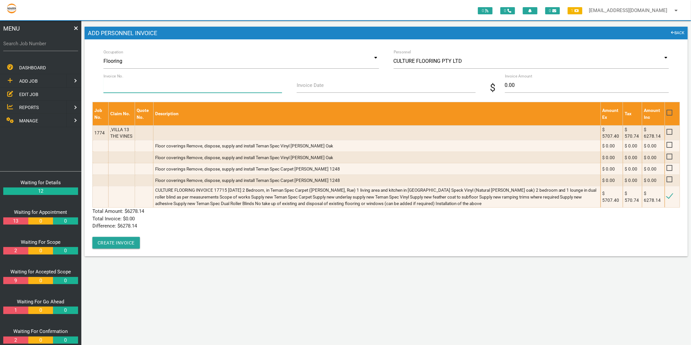
click at [157, 87] on input "Invoice No." at bounding box center [192, 85] width 179 height 15
type input "17715"
click at [300, 86] on label "Invoice Date" at bounding box center [310, 85] width 27 height 7
click at [300, 86] on input "Invoice Date" at bounding box center [386, 85] width 179 height 15
click at [301, 86] on input "Invoice Date" at bounding box center [386, 85] width 179 height 15
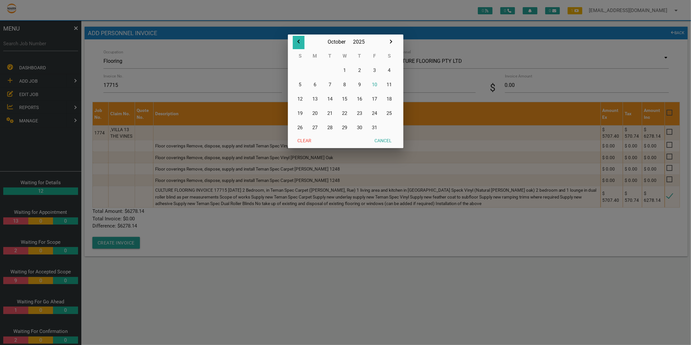
click at [296, 41] on icon "button" at bounding box center [299, 42] width 8 height 8
click at [358, 114] on button "25" at bounding box center [359, 113] width 15 height 14
type input "[DATE]"
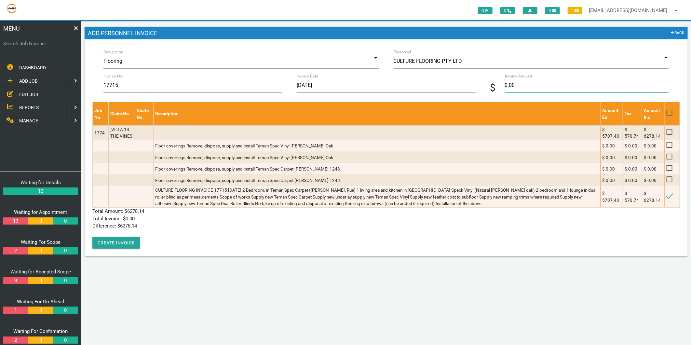
click at [505, 90] on input "0.00" at bounding box center [587, 85] width 164 height 15
type input "6278.14"
click at [203, 220] on p "Total Invoice: $ 6278.14" at bounding box center [386, 218] width 588 height 7
click at [131, 246] on button "Create Invoice" at bounding box center [116, 243] width 48 height 12
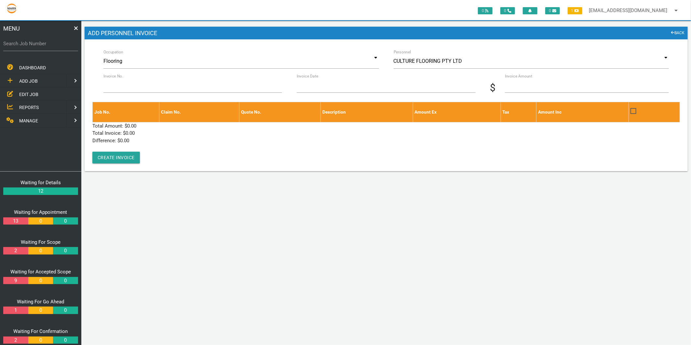
click at [3, 43] on label "Search Job Number" at bounding box center [40, 43] width 75 height 7
click at [3, 43] on input "Search Job Number" at bounding box center [40, 43] width 75 height 15
type input "1774"
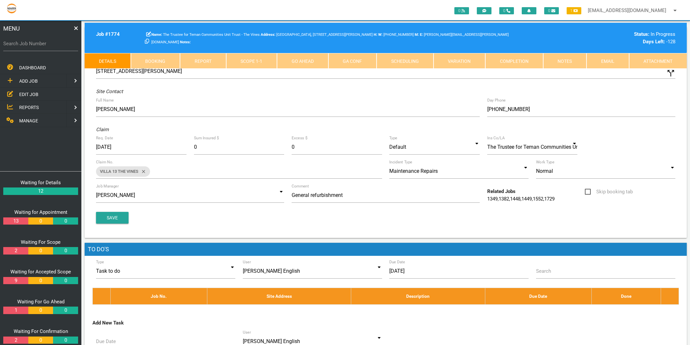
click at [234, 63] on link "Scope 1 - 1" at bounding box center [251, 61] width 51 height 16
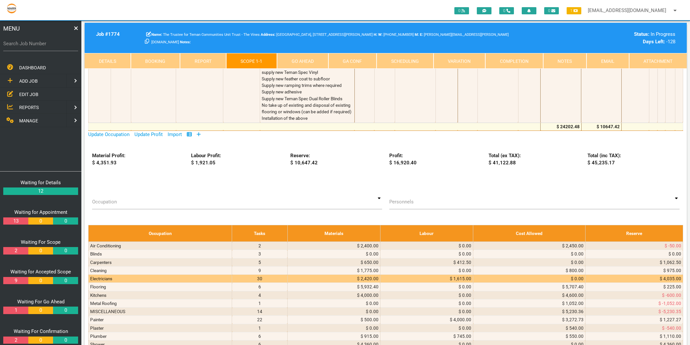
scroll to position [2748, 0]
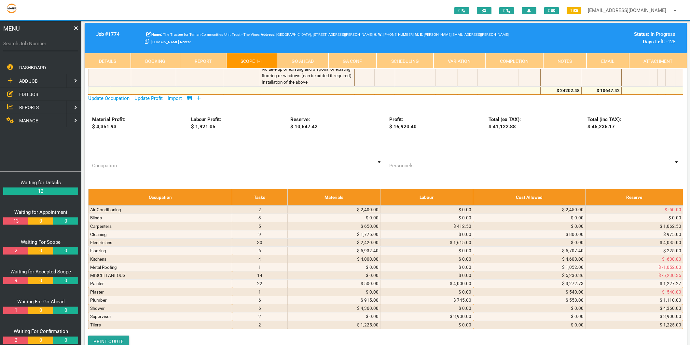
click at [199, 101] on icon at bounding box center [199, 98] width 4 height 5
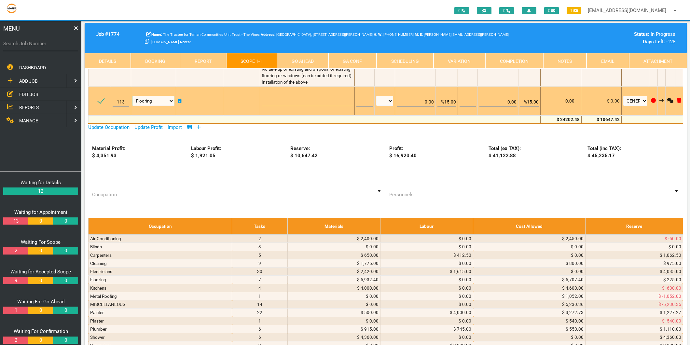
click at [145, 106] on select "Air Conditioning Asbestos Removal Awnings Blinds Bricklayers Building Inspectio…" at bounding box center [153, 101] width 41 height 10
select select "Electricians"
click at [133, 106] on select "Air Conditioning Asbestos Removal Awnings Blinds Bricklayers Building Inspectio…" at bounding box center [153, 101] width 41 height 10
click at [266, 106] on textarea at bounding box center [307, 98] width 91 height 15
click at [264, 106] on textarea at bounding box center [307, 98] width 91 height 15
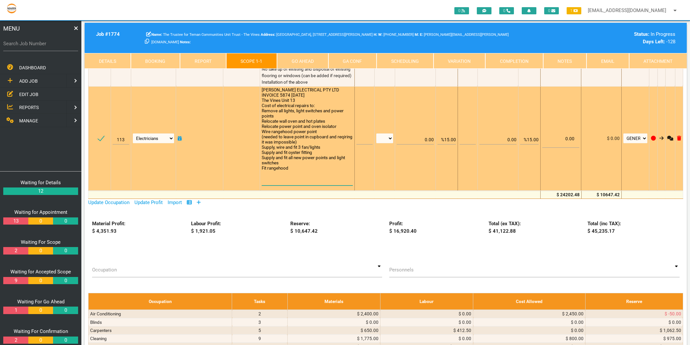
scroll to position [0, 0]
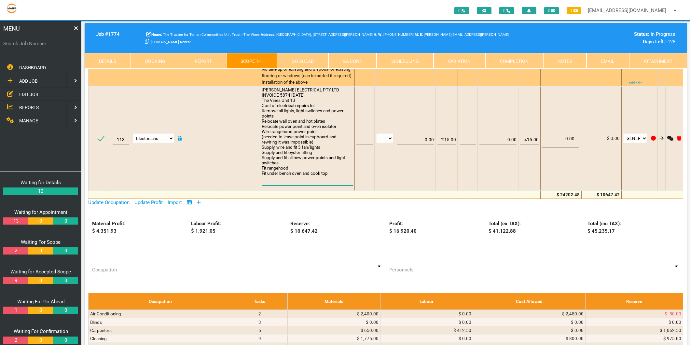
type textarea "GREG BROWN ELECTRICAL PTY LTD INVOICE 5874 23/9/2025 The Vines Unit 13 Cost of …"
click at [310, 85] on span "CULTURE FLOORING INVOICE 17715 [DATE] 2 Bedroom, in Teman Spec Carpet ([PERSON_…" at bounding box center [307, 23] width 91 height 124
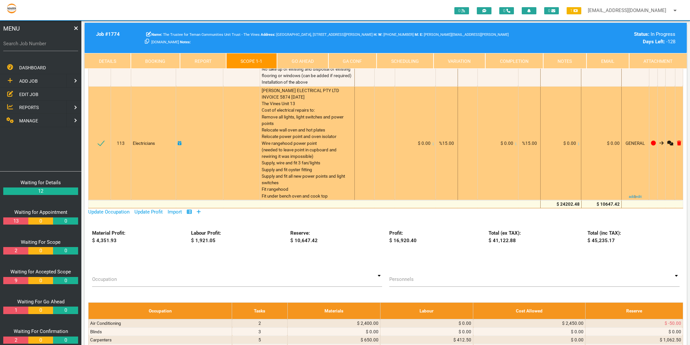
click at [578, 145] on icon at bounding box center [578, 143] width 1 height 3
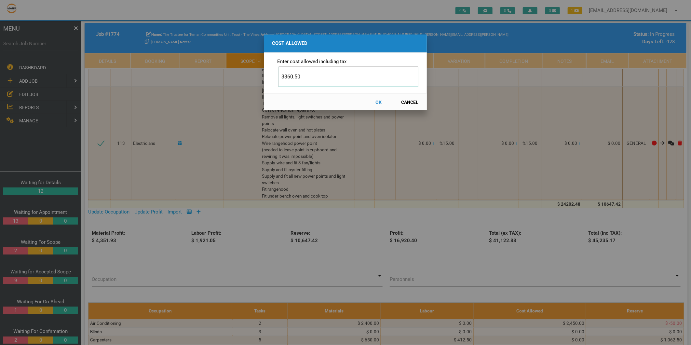
type input "3360.50"
click at [378, 101] on button "OK" at bounding box center [378, 101] width 29 height 11
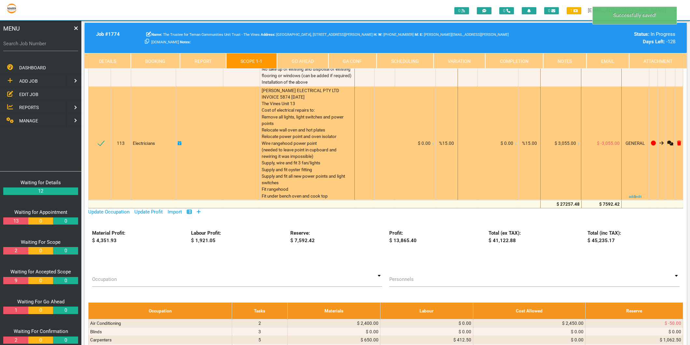
click at [181, 145] on icon at bounding box center [180, 143] width 4 height 5
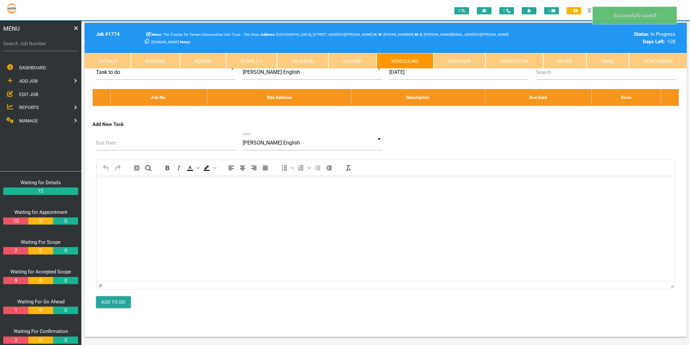
scroll to position [0, 0]
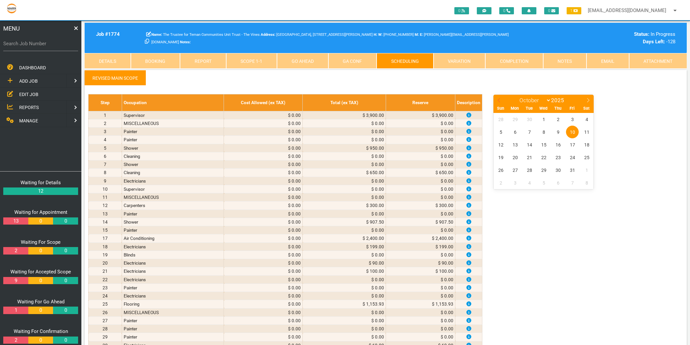
click at [500, 100] on icon at bounding box center [499, 100] width 5 height 5
select select "8"
click at [528, 158] on span "23" at bounding box center [529, 157] width 13 height 13
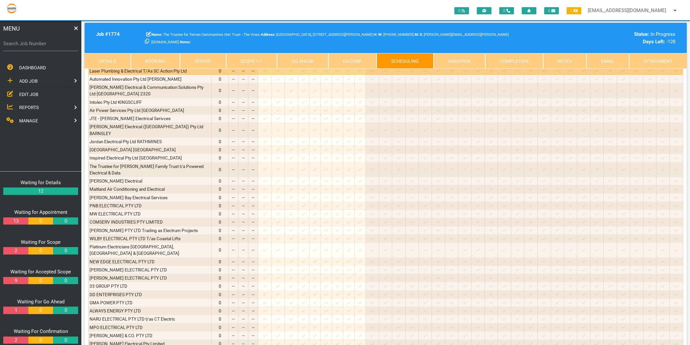
scroll to position [1085, 0]
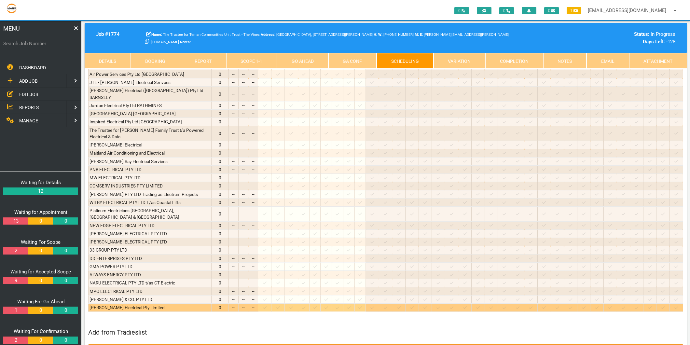
click at [267, 306] on icon at bounding box center [265, 307] width 4 height 3
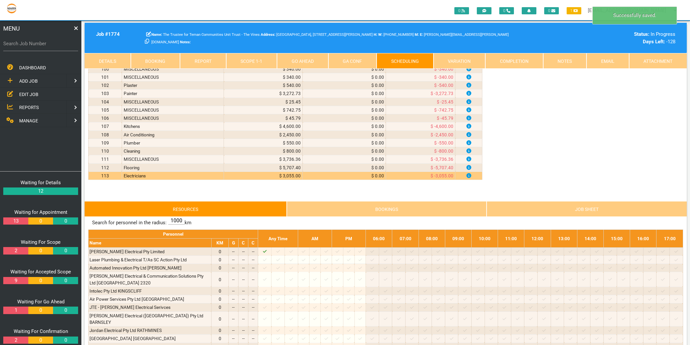
scroll to position [868, 0]
click at [255, 56] on link "Scope 1 - 1" at bounding box center [251, 61] width 51 height 16
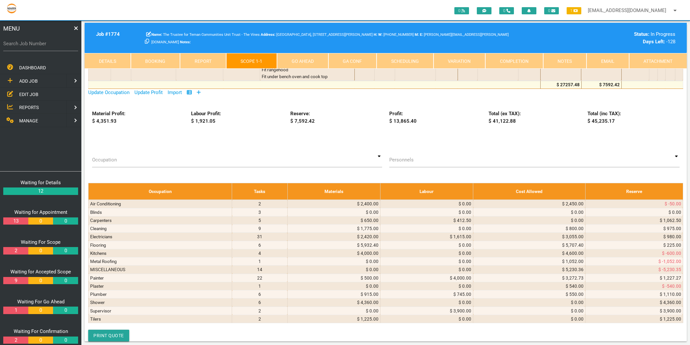
scroll to position [2856, 0]
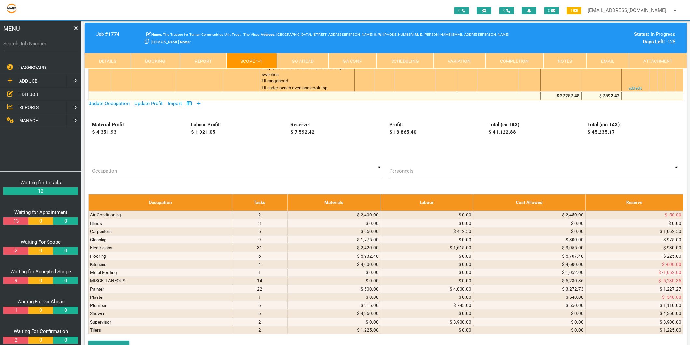
click at [225, 37] on link "Add" at bounding box center [229, 34] width 8 height 5
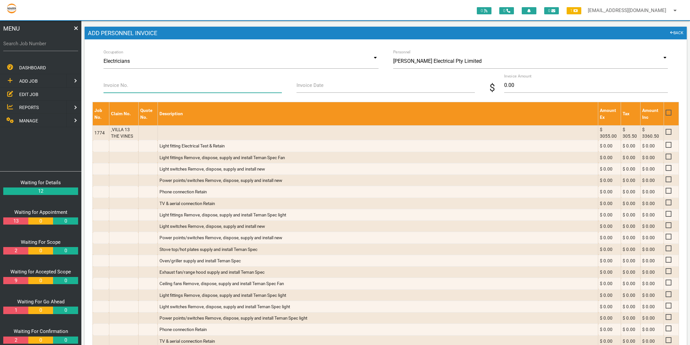
click at [134, 86] on input "Invoice No." at bounding box center [192, 85] width 178 height 15
type input "5874"
click at [316, 86] on label "Invoice Date" at bounding box center [309, 85] width 27 height 7
click at [316, 86] on input "Invoice Date" at bounding box center [385, 85] width 178 height 15
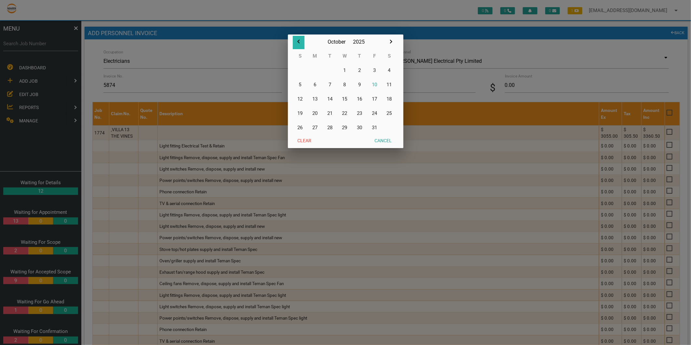
click at [300, 40] on icon "button" at bounding box center [299, 42] width 8 height 8
click at [330, 113] on button "23" at bounding box center [330, 113] width 15 height 14
type input "[DATE]"
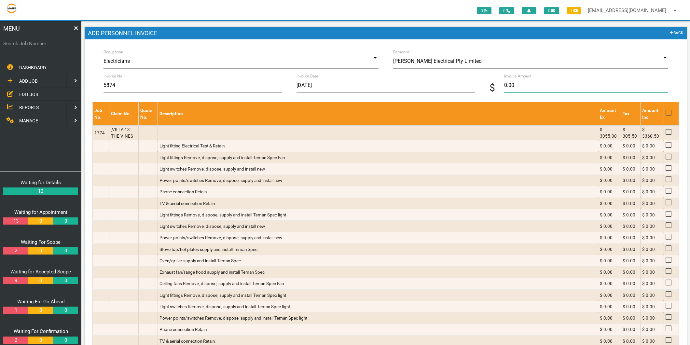
click at [517, 88] on input "0.00" at bounding box center [586, 85] width 164 height 15
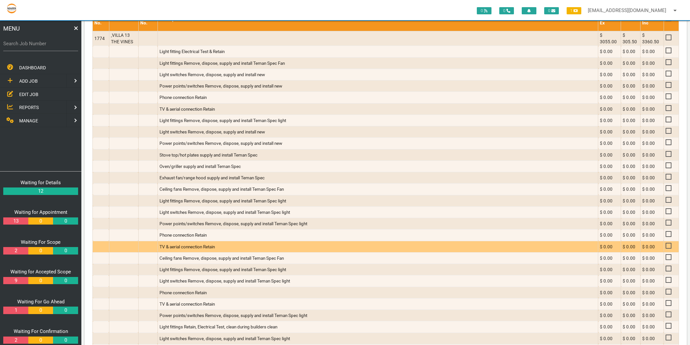
scroll to position [213, 0]
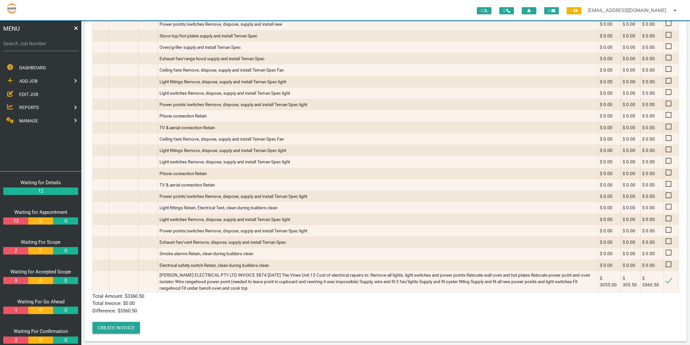
type input "3360.50"
click at [185, 307] on p "Difference: $ 3360.50" at bounding box center [385, 310] width 586 height 7
click at [125, 323] on button "Create Invoice" at bounding box center [116, 328] width 48 height 12
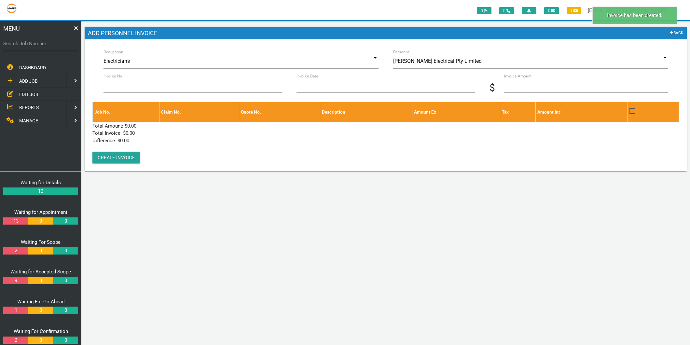
scroll to position [0, 0]
click at [41, 37] on div "Search Job Number" at bounding box center [40, 45] width 75 height 18
type input "1794"
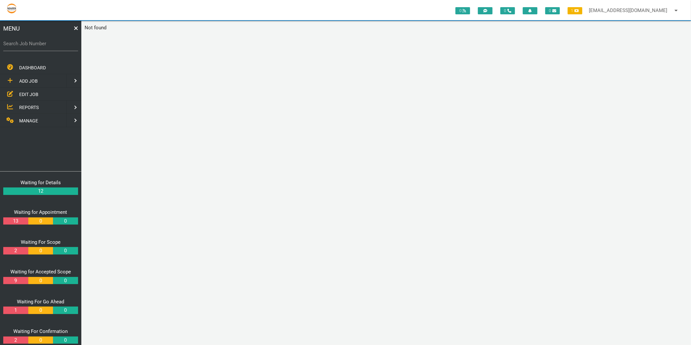
click at [45, 46] on label "Search Job Number" at bounding box center [40, 43] width 75 height 7
click at [45, 46] on input "Search Job Number" at bounding box center [40, 43] width 75 height 15
click at [53, 38] on div "Search Job Number" at bounding box center [40, 45] width 75 height 18
type input "1632"
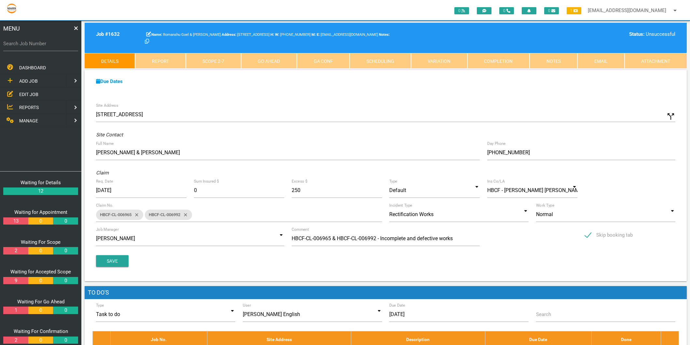
click at [37, 42] on label "Search Job Number" at bounding box center [40, 43] width 75 height 7
click at [37, 42] on input "Search Job Number" at bounding box center [40, 43] width 75 height 15
type input "1631"
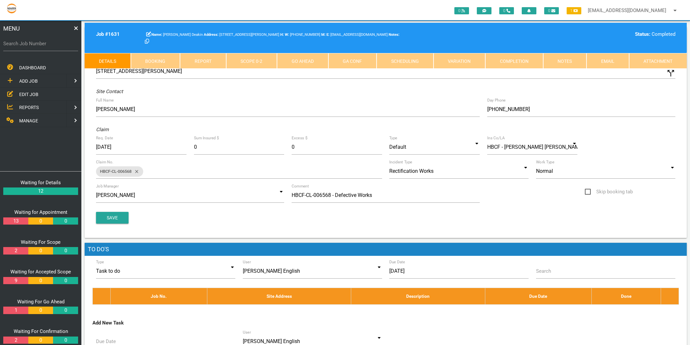
click at [28, 92] on span "EDIT JOB" at bounding box center [28, 93] width 19 height 5
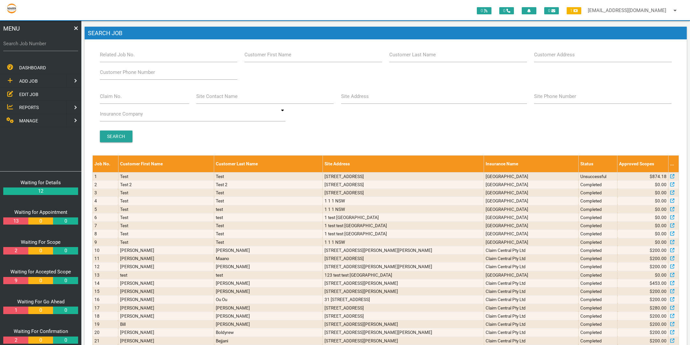
click at [107, 96] on label "Claim No." at bounding box center [111, 96] width 22 height 7
click at [107, 96] on input "Claim No." at bounding box center [144, 96] width 89 height 15
type input "t"
type input "Tallawalla"
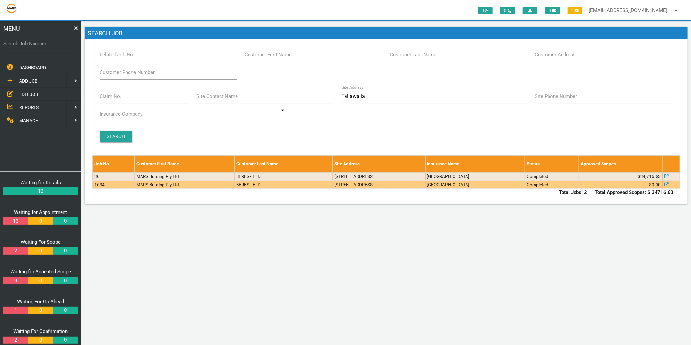
click at [101, 186] on td "1634" at bounding box center [114, 184] width 42 height 8
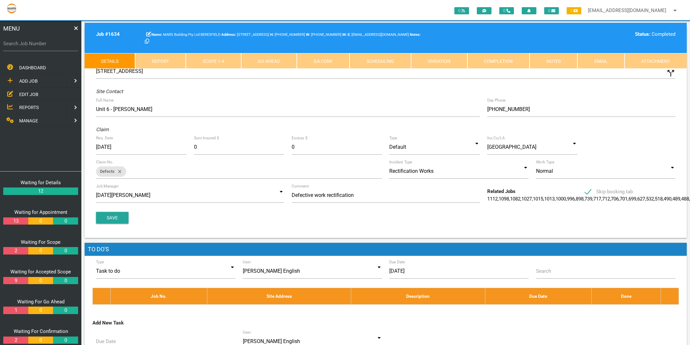
click at [221, 61] on link "Scope 1 - 4" at bounding box center [213, 61] width 55 height 16
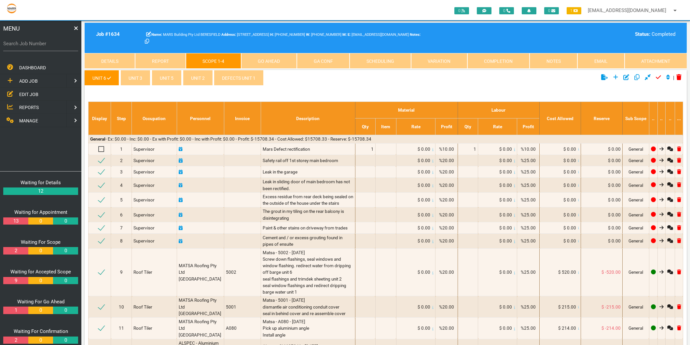
click at [227, 79] on link "defects unit 1" at bounding box center [239, 78] width 50 height 16
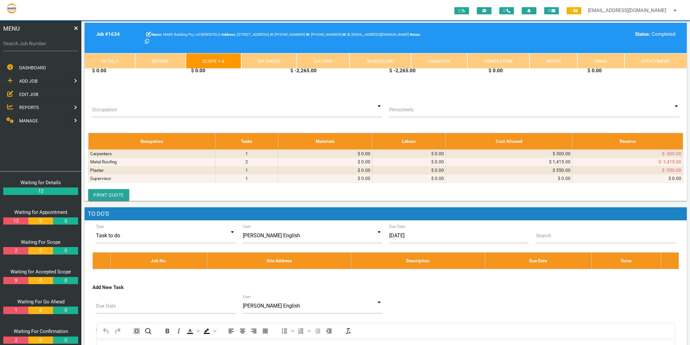
scroll to position [253, 0]
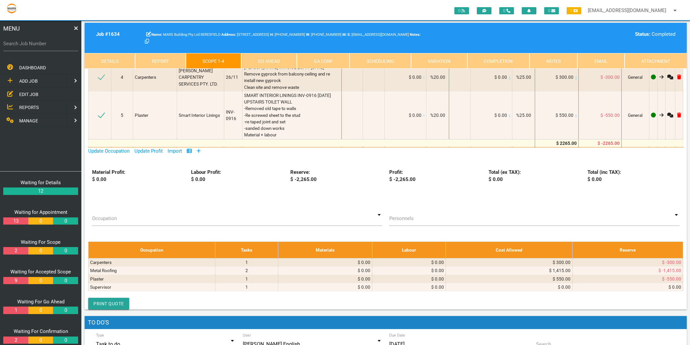
click at [200, 148] on icon at bounding box center [199, 150] width 4 height 5
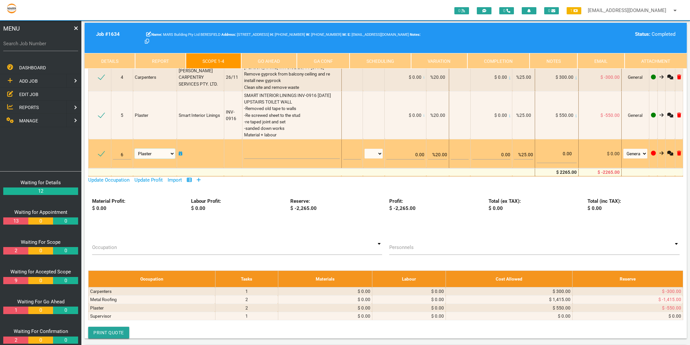
click at [158, 154] on select "Air Conditioning Asbestos Removal Awnings Blinds Bricklayers Building Inspectio…" at bounding box center [155, 154] width 40 height 10
click at [171, 154] on select "Air Conditioning Asbestos Removal Awnings Blinds Bricklayers Building Inspectio…" at bounding box center [155, 154] width 40 height 10
select select "Tilers"
click at [135, 149] on select "Air Conditioning Asbestos Removal Awnings Blinds Bricklayers Building Inspectio…" at bounding box center [155, 154] width 40 height 10
click at [249, 148] on textarea at bounding box center [292, 151] width 96 height 15
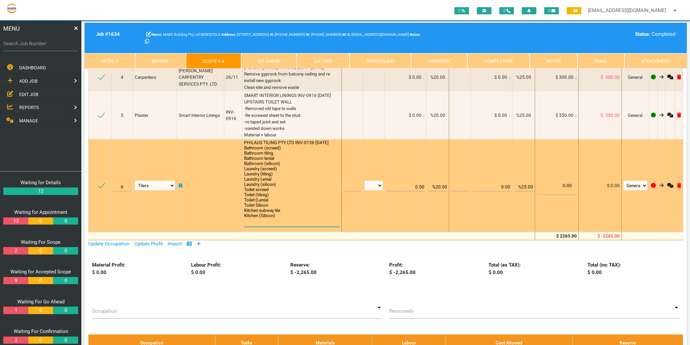
scroll to position [0, 0]
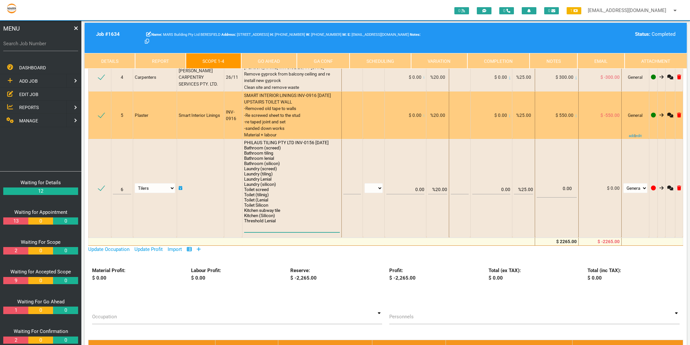
type textarea "PHILAUS TILING PTY LTD INV-0156 29/9/2025 Bathroom (screed) Bathroom tiling Bat…"
click at [304, 128] on div "SMART INTERIOR LININGS INV-0916 16/9/2025 UPSTAIRS TOILET WALL -Removed old tap…" at bounding box center [292, 115] width 96 height 46
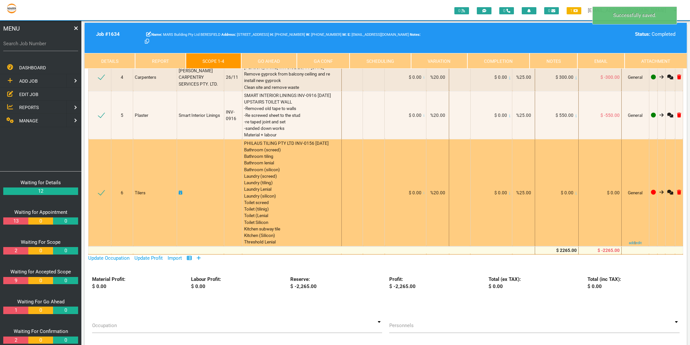
click at [575, 193] on icon at bounding box center [575, 192] width 1 height 3
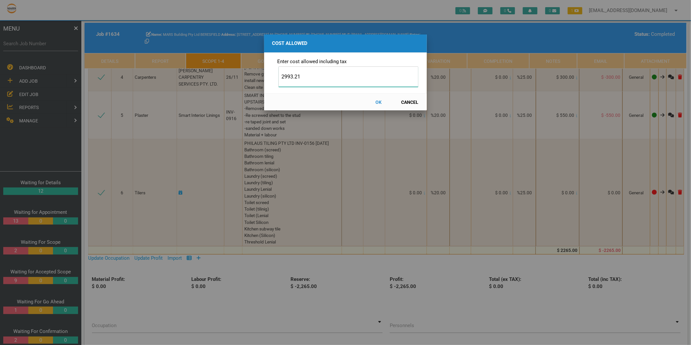
type input "2993.21"
click at [377, 102] on button "OK" at bounding box center [378, 101] width 29 height 11
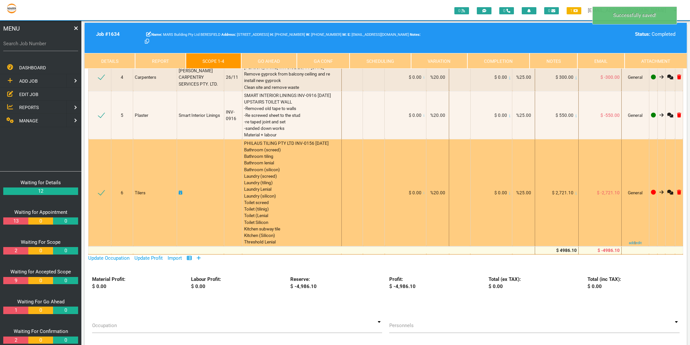
click at [181, 192] on icon at bounding box center [181, 192] width 4 height 5
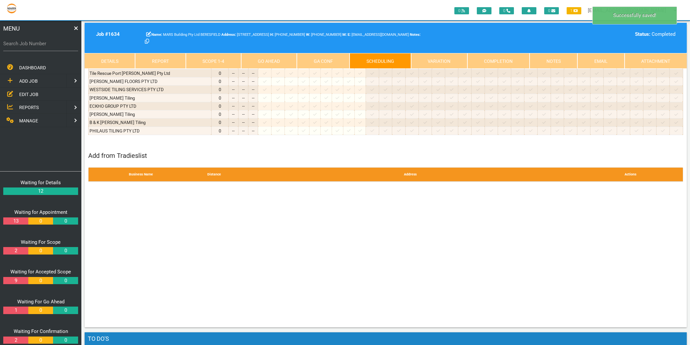
scroll to position [0, 0]
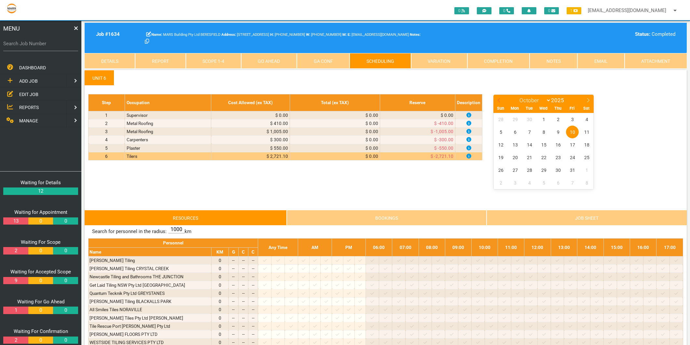
click at [499, 99] on icon at bounding box center [499, 100] width 2 height 4
select select "8"
click at [519, 170] on span "29" at bounding box center [515, 170] width 13 height 13
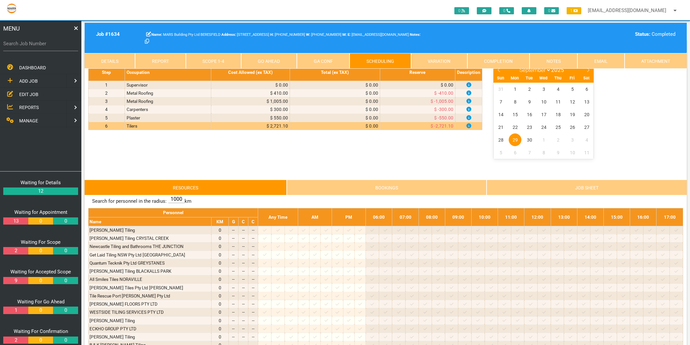
scroll to position [72, 0]
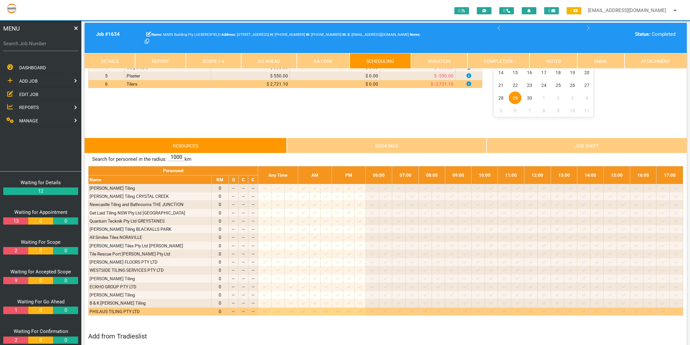
click at [267, 313] on icon at bounding box center [265, 311] width 4 height 4
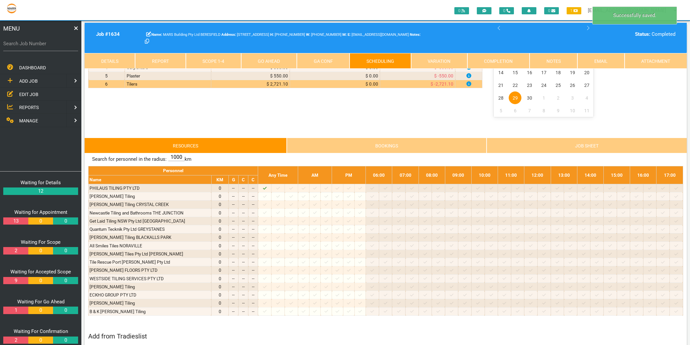
click at [219, 62] on link "Scope 1 - 4" at bounding box center [213, 61] width 55 height 16
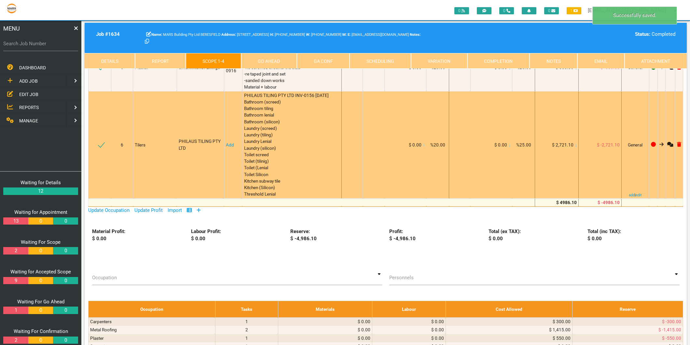
scroll to position [289, 0]
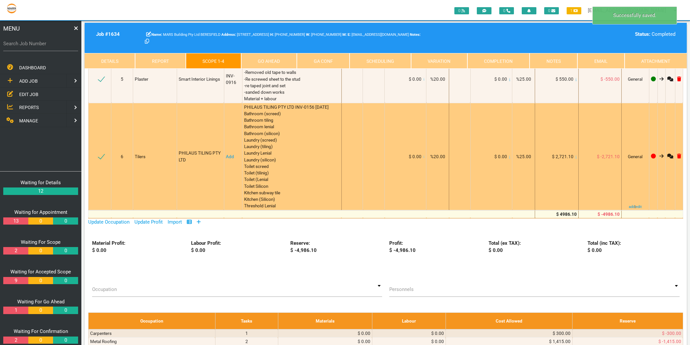
click at [227, 155] on link "Add" at bounding box center [230, 156] width 8 height 5
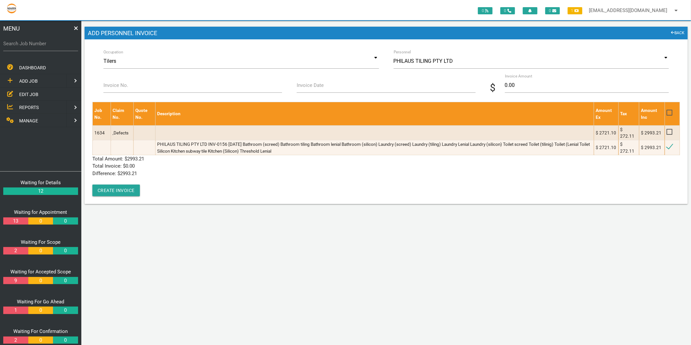
click at [110, 84] on label "Invoice No." at bounding box center [115, 85] width 25 height 7
click at [110, 84] on input "Invoice No." at bounding box center [192, 85] width 179 height 15
type input "INV-0156"
click at [308, 90] on input "Invoice Date" at bounding box center [386, 85] width 179 height 15
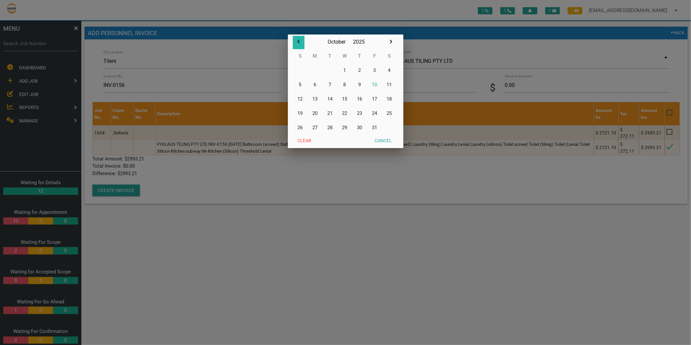
click at [299, 42] on icon "button" at bounding box center [299, 42] width 8 height 8
click at [316, 128] on button "29" at bounding box center [315, 127] width 15 height 14
type input "29/09/2025"
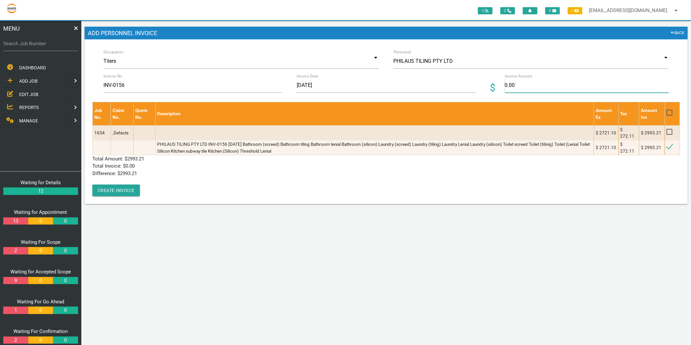
click at [518, 87] on input "0.00" at bounding box center [587, 85] width 164 height 15
type input "2993.21"
click at [167, 182] on div "Job No. Claim No. Quote No. Description Amount Ex Tax Amount Inc 1634 ,Defects …" at bounding box center [386, 149] width 588 height 94
click at [99, 192] on button "Create Invoice" at bounding box center [116, 191] width 48 height 12
